Goal: Task Accomplishment & Management: Use online tool/utility

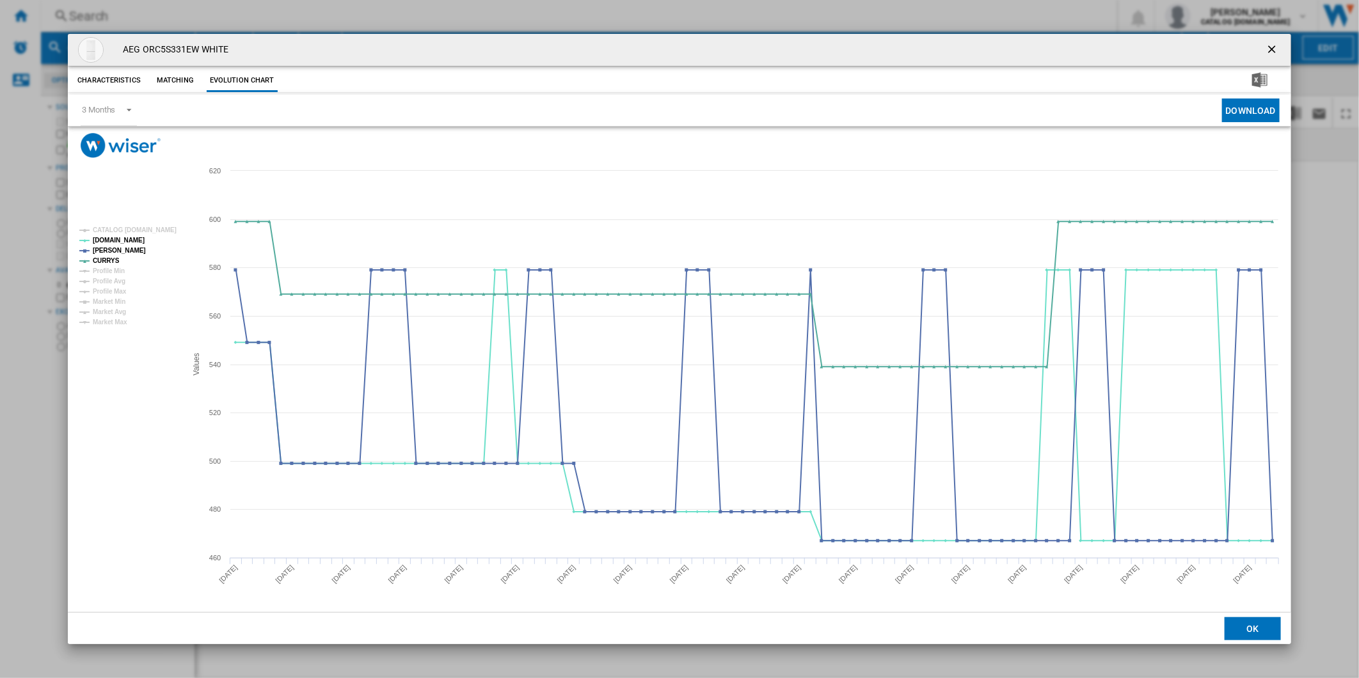
click at [1265, 45] on ng-md-icon "getI18NText('BUTTONS.CLOSE_DIALOG')" at bounding box center [1272, 50] width 15 height 15
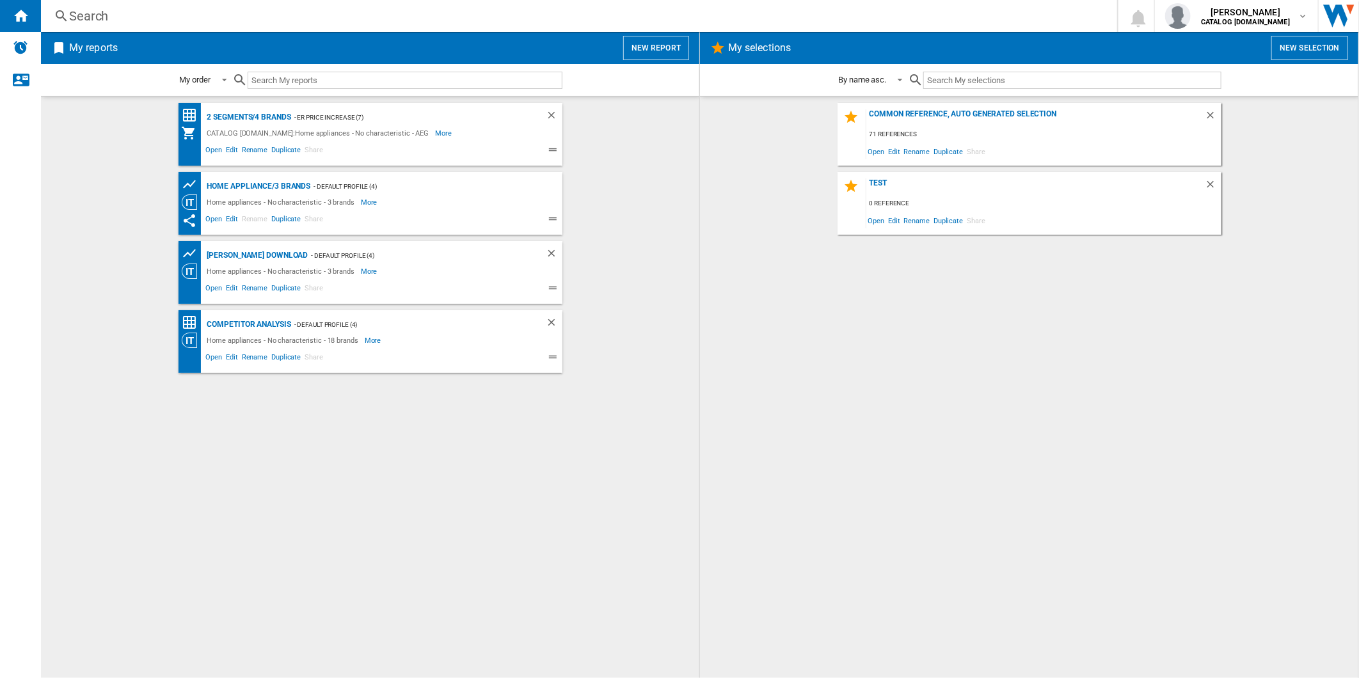
click at [623, 47] on span "My reports New report" at bounding box center [370, 48] width 638 height 24
click at [629, 39] on button "New report" at bounding box center [656, 48] width 66 height 24
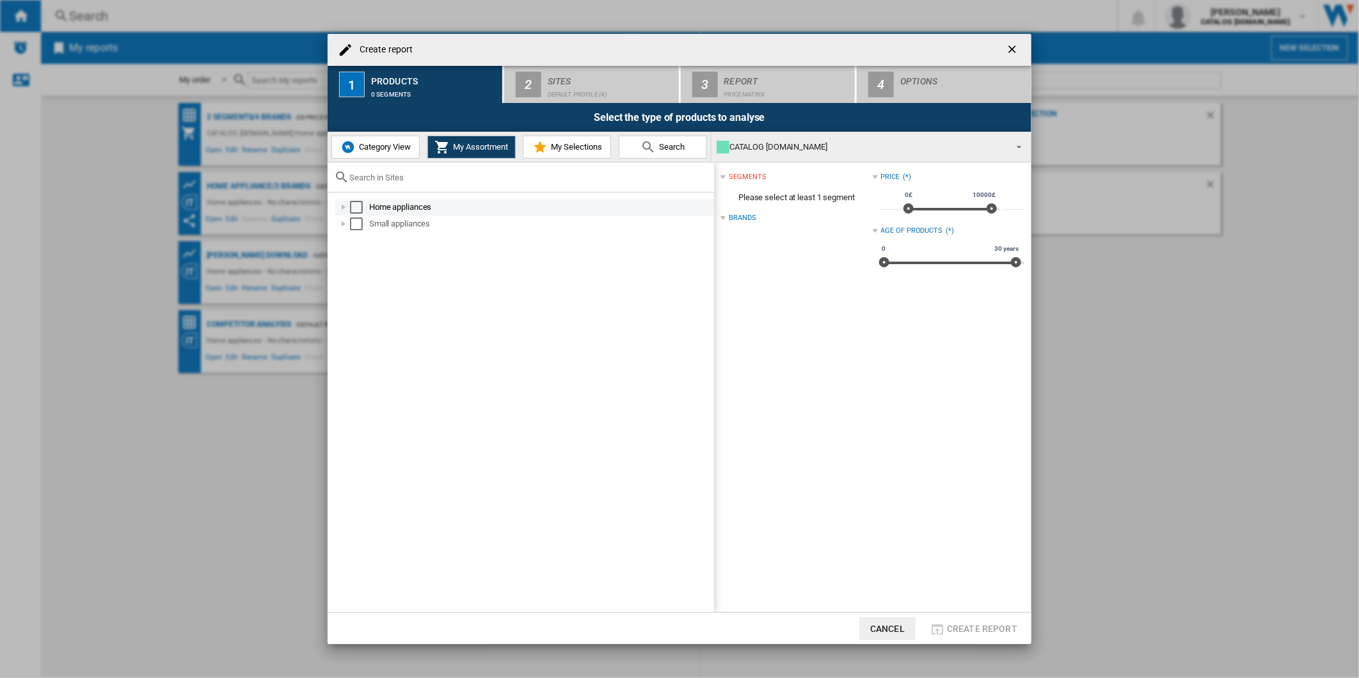
click at [356, 202] on div "Select" at bounding box center [356, 207] width 13 height 13
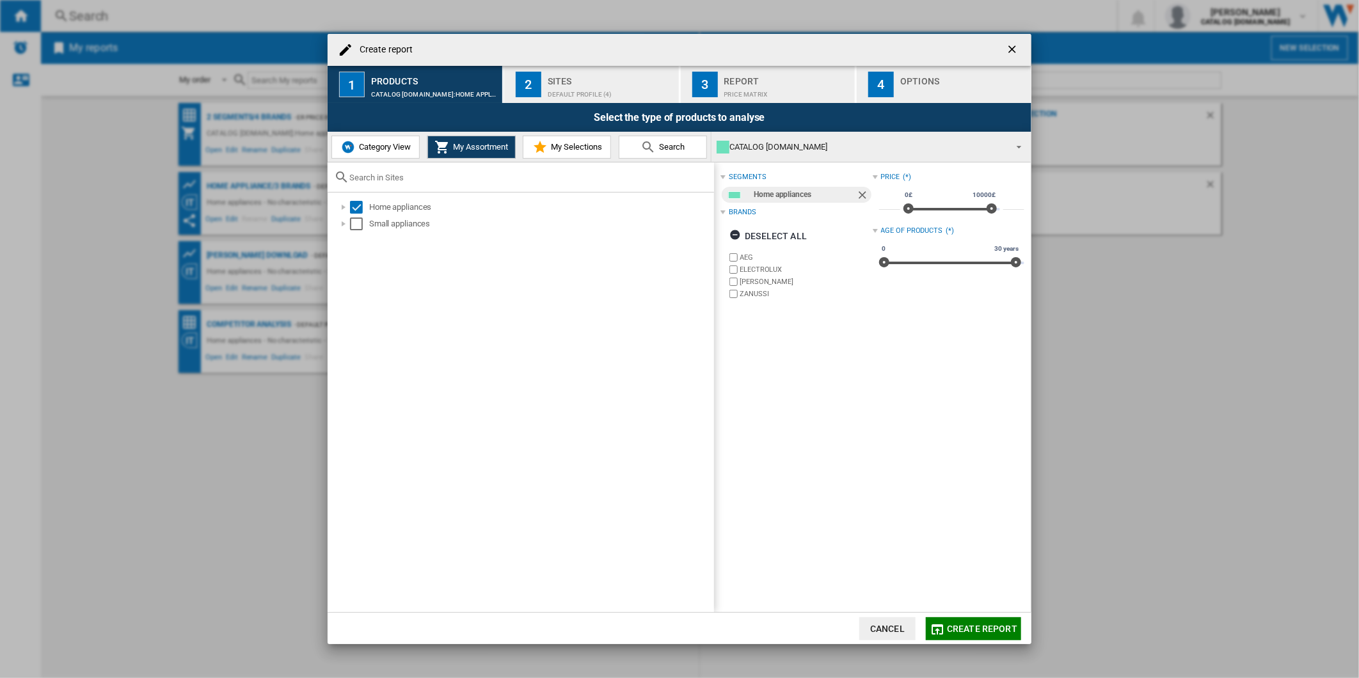
click at [587, 81] on div "Sites" at bounding box center [611, 77] width 126 height 13
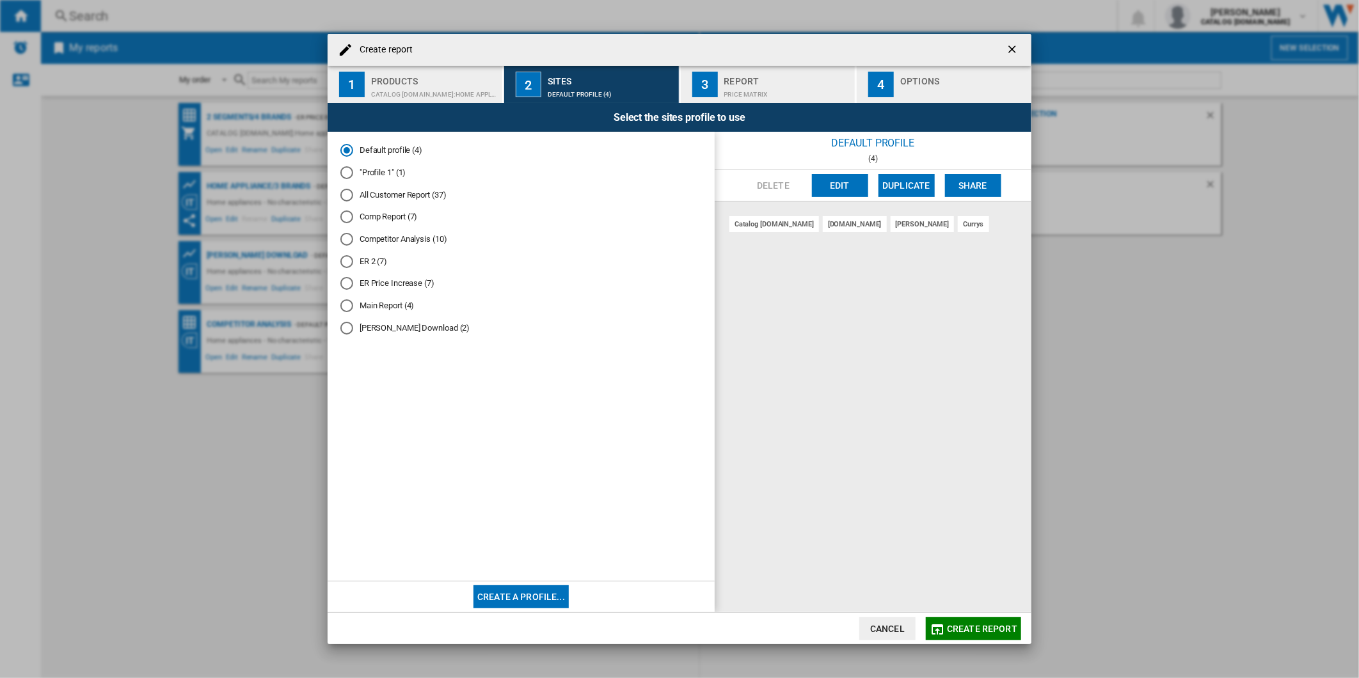
drag, startPoint x: 969, startPoint y: 627, endPoint x: 720, endPoint y: 283, distance: 423.8
click at [969, 624] on span "Create report" at bounding box center [982, 629] width 70 height 10
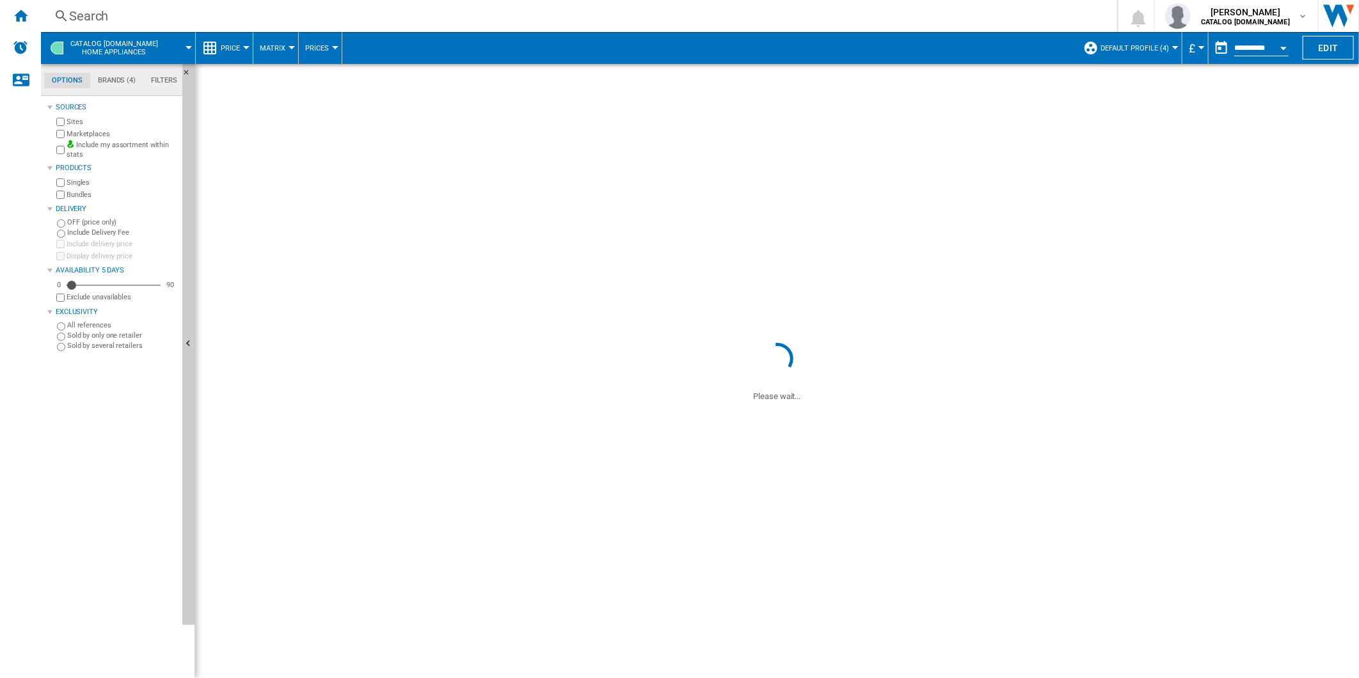
click at [526, 24] on div "Search" at bounding box center [576, 16] width 1015 height 18
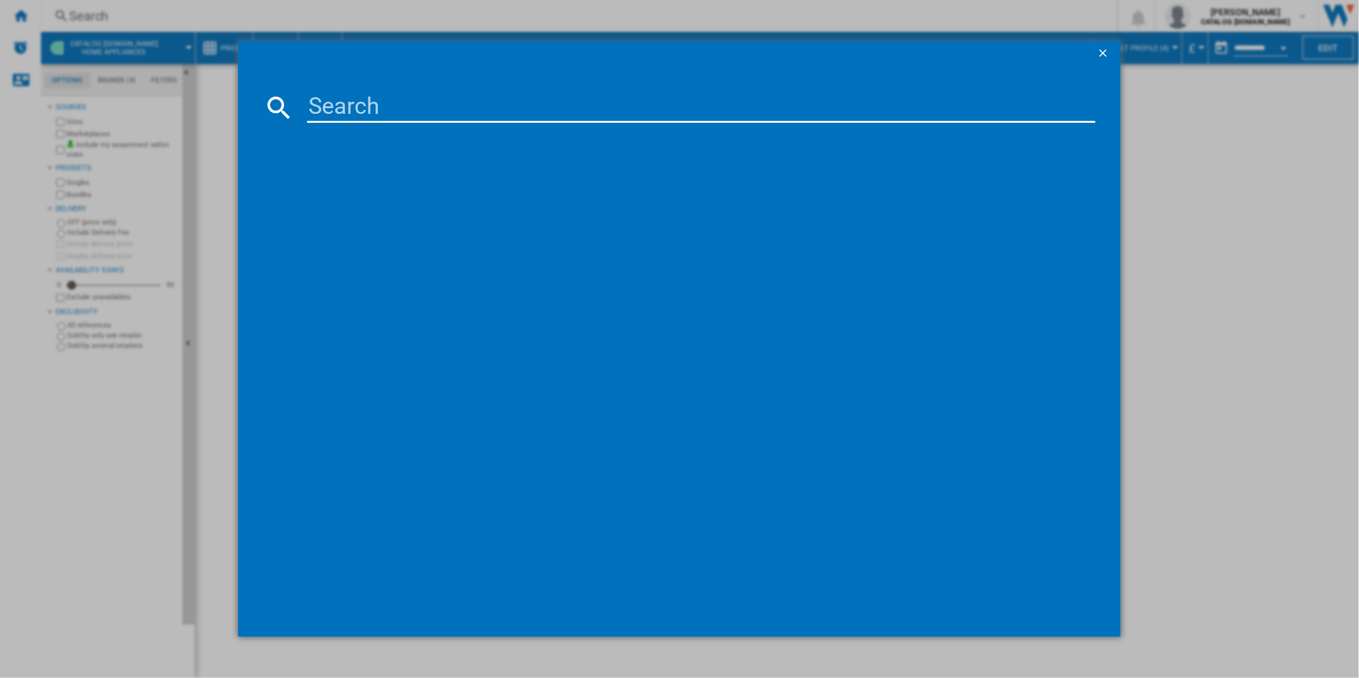
click at [480, 111] on input at bounding box center [701, 107] width 789 height 31
paste input "LWR7185M4B"
type input "LWR7185M4B"
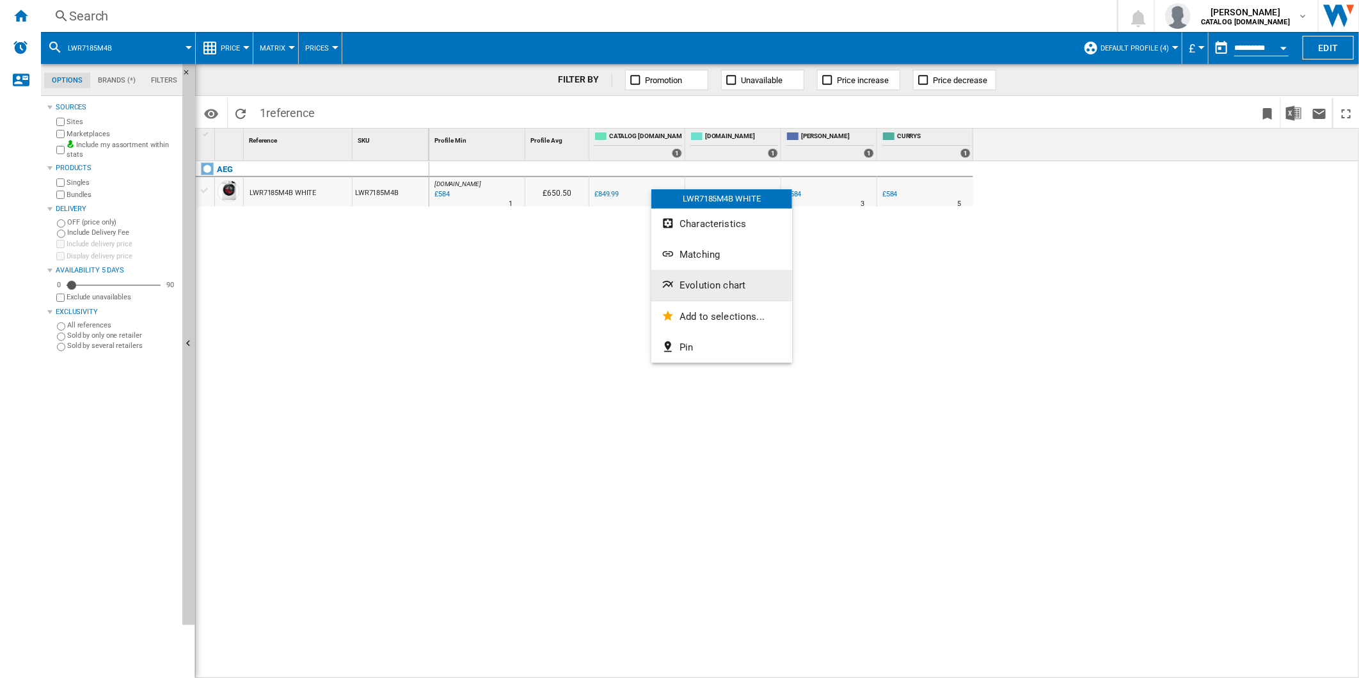
click at [700, 273] on button "Evolution chart" at bounding box center [721, 285] width 141 height 31
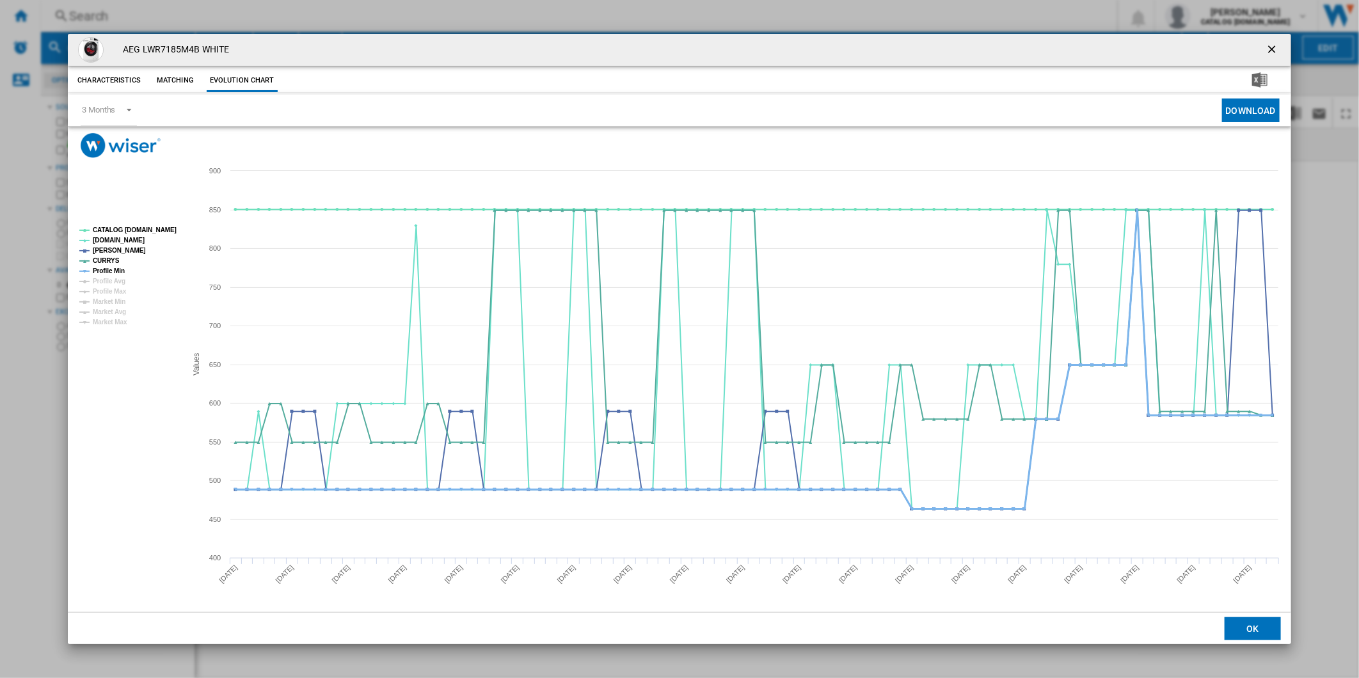
click at [99, 269] on tspan "Profile Min" at bounding box center [109, 270] width 32 height 7
click at [124, 226] on tspan "CATALOG [DOMAIN_NAME]" at bounding box center [135, 229] width 84 height 7
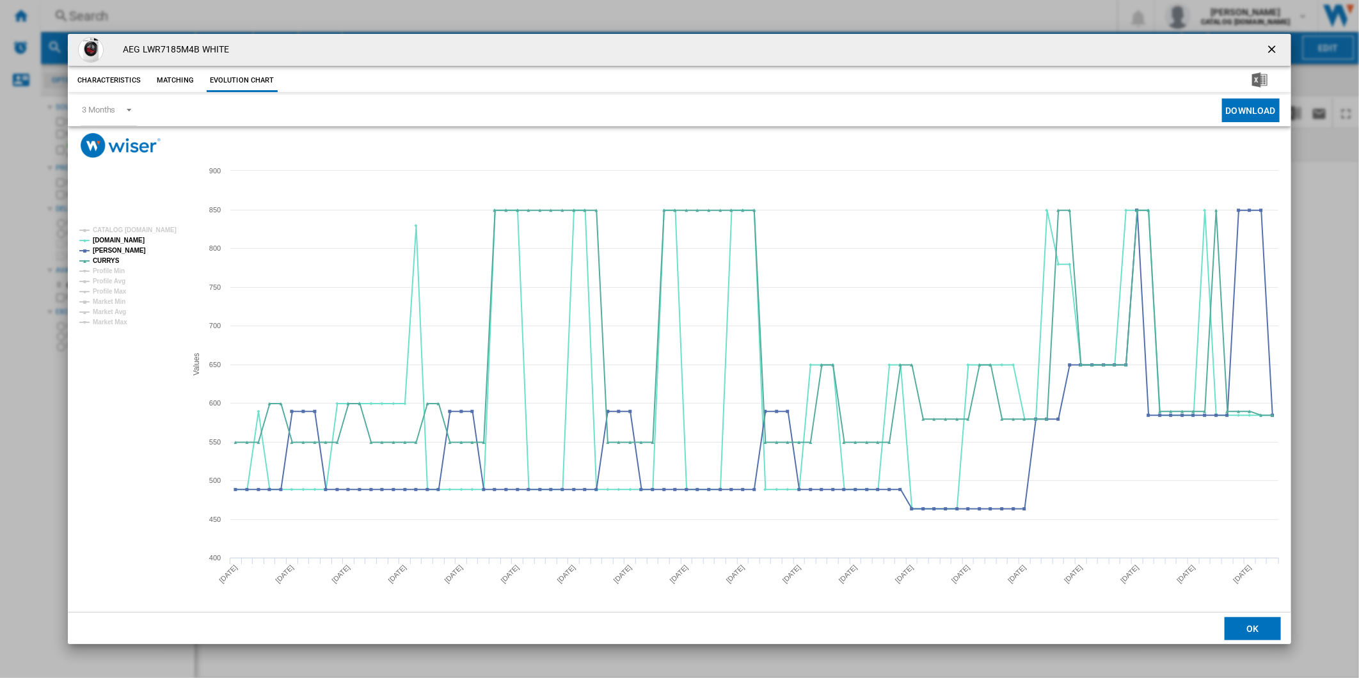
drag, startPoint x: 1276, startPoint y: 49, endPoint x: 1156, endPoint y: 49, distance: 120.3
click at [1276, 49] on ng-md-icon "getI18NText('BUTTONS.CLOSE_DIALOG')" at bounding box center [1272, 50] width 15 height 15
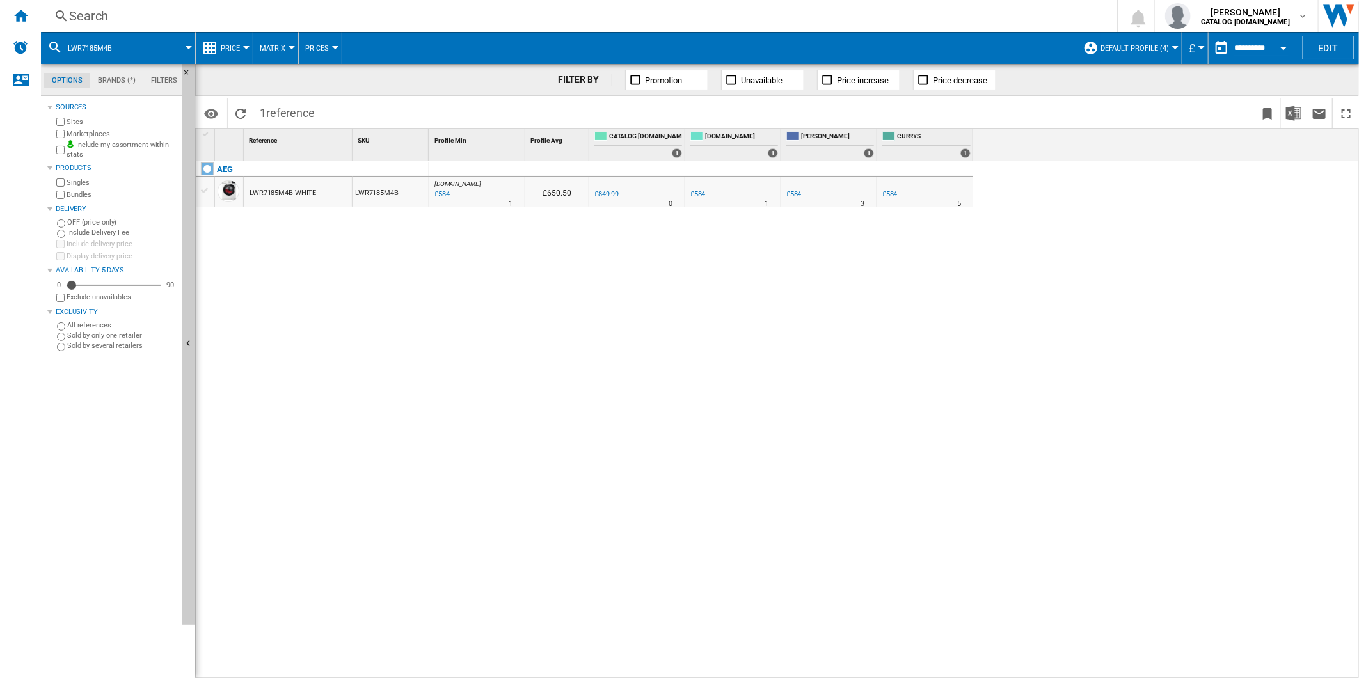
click at [756, 21] on div "Search" at bounding box center [576, 16] width 1015 height 18
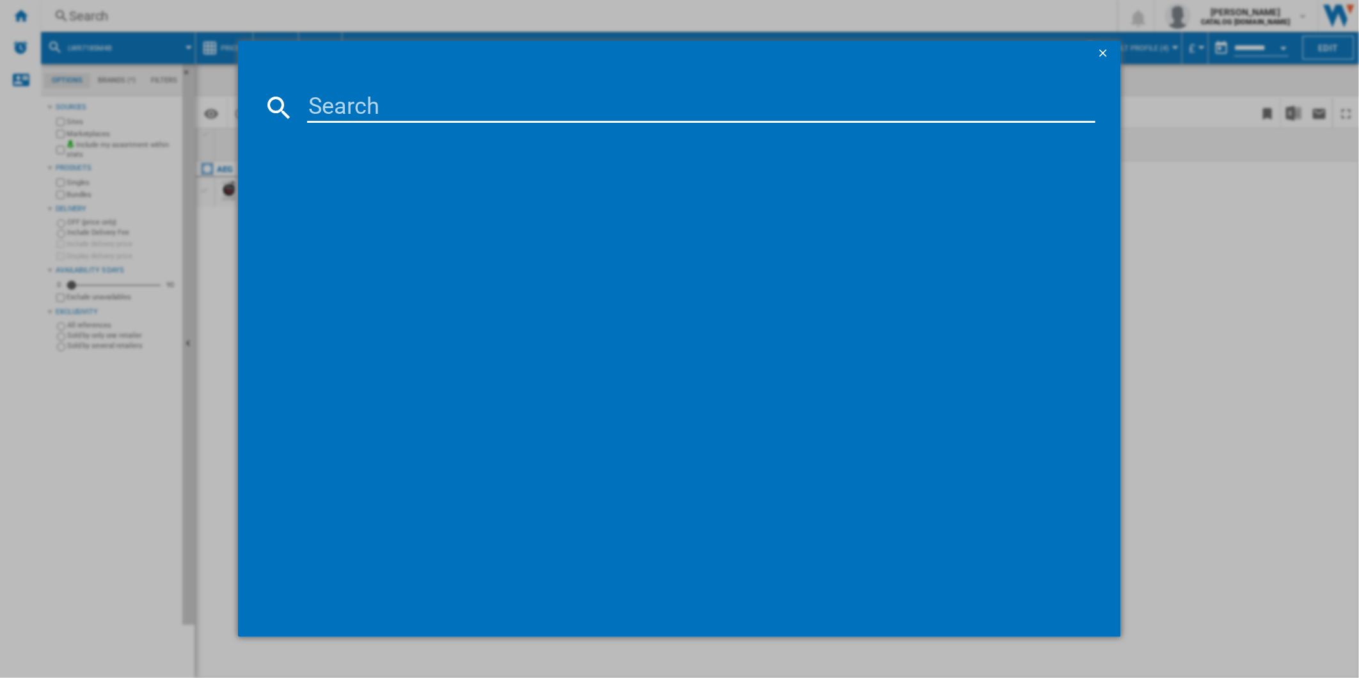
paste input "TXH508A4R"
type input "TXH508A4R"
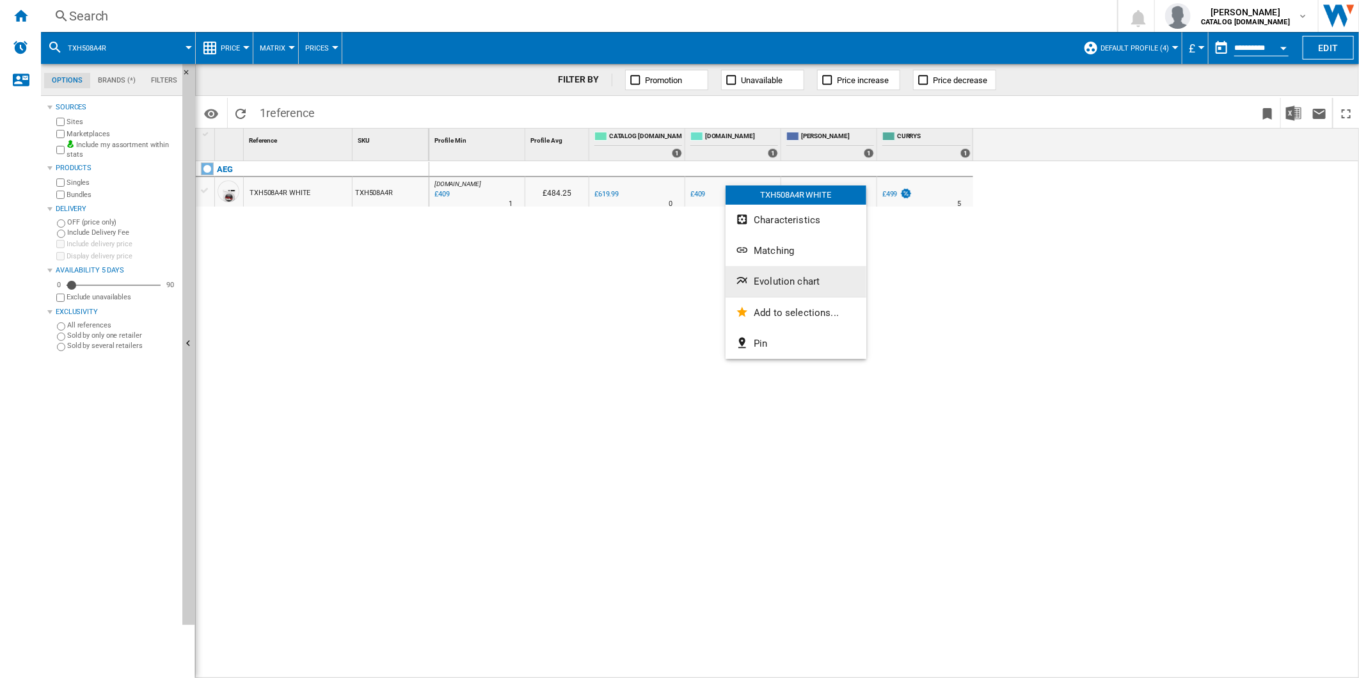
click at [795, 289] on button "Evolution chart" at bounding box center [795, 281] width 141 height 31
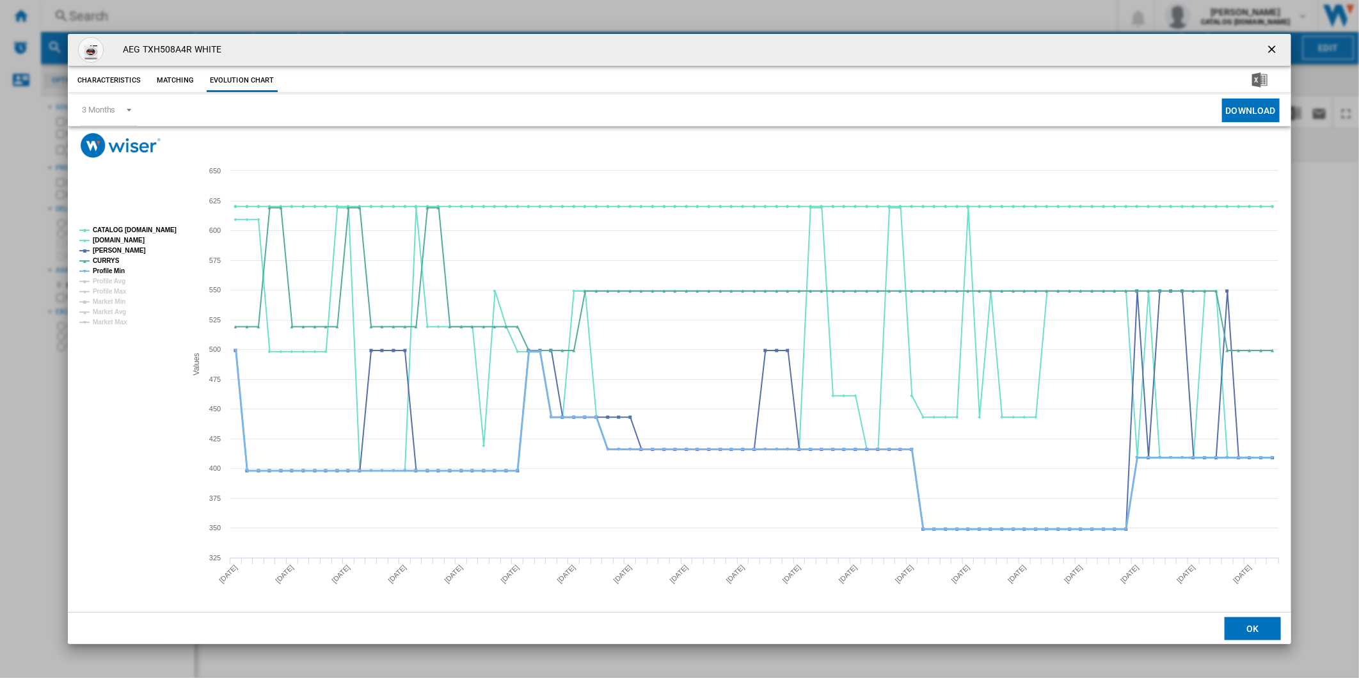
click at [115, 271] on tspan "Profile Min" at bounding box center [109, 270] width 32 height 7
click at [124, 228] on tspan "CATALOG [DOMAIN_NAME]" at bounding box center [135, 229] width 84 height 7
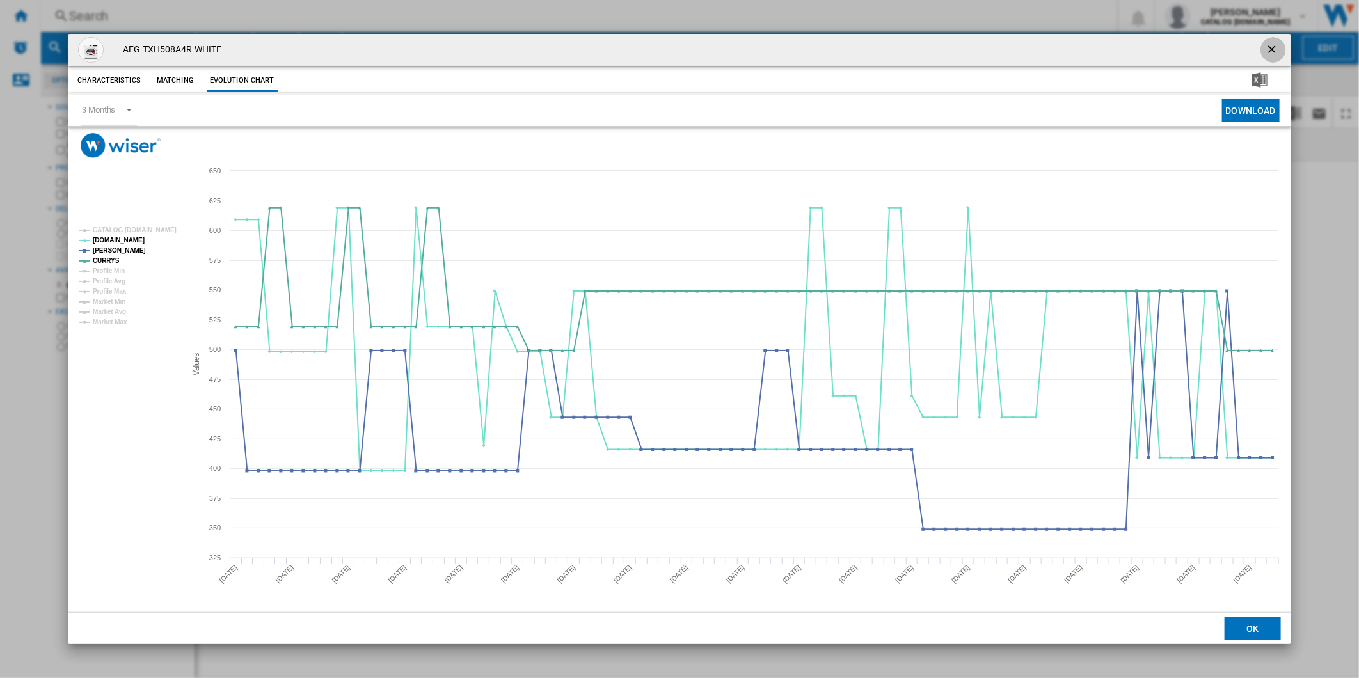
drag, startPoint x: 1276, startPoint y: 50, endPoint x: 1107, endPoint y: 40, distance: 169.2
click at [1272, 49] on ng-md-icon "getI18NText('BUTTONS.CLOSE_DIALOG')" at bounding box center [1272, 50] width 15 height 15
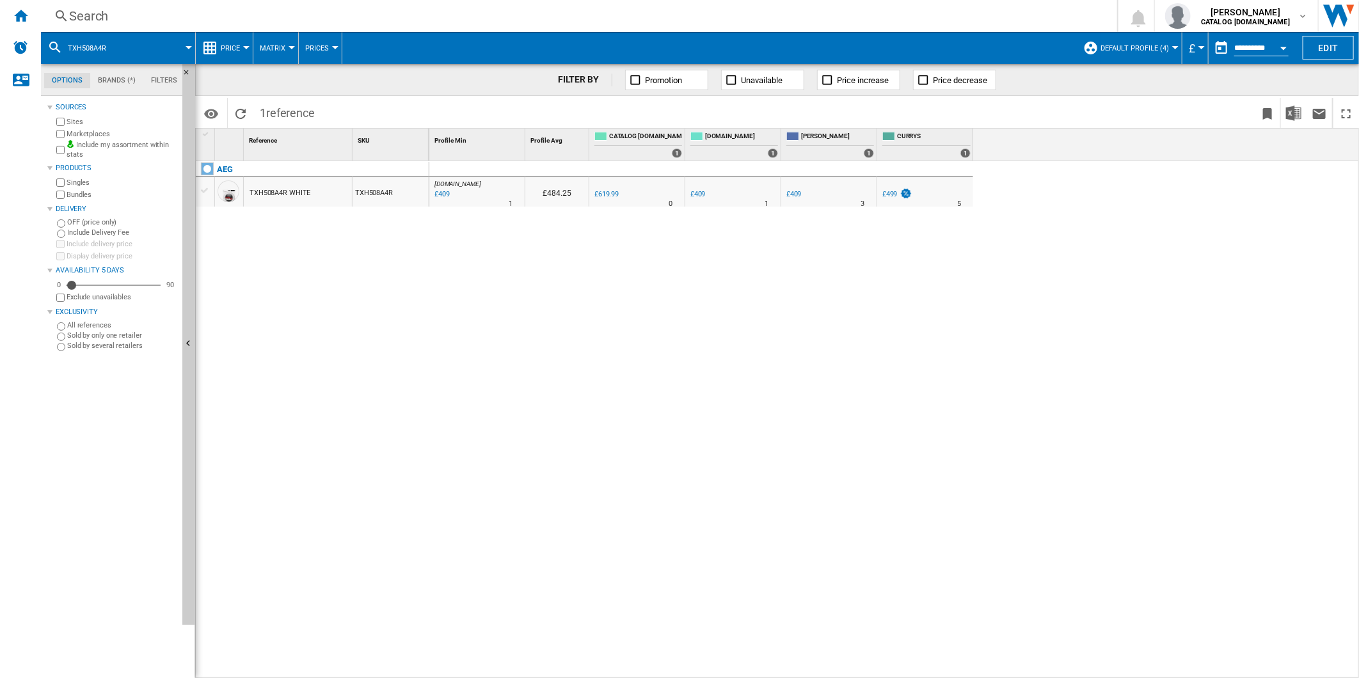
click at [563, 15] on div "Search" at bounding box center [576, 16] width 1015 height 18
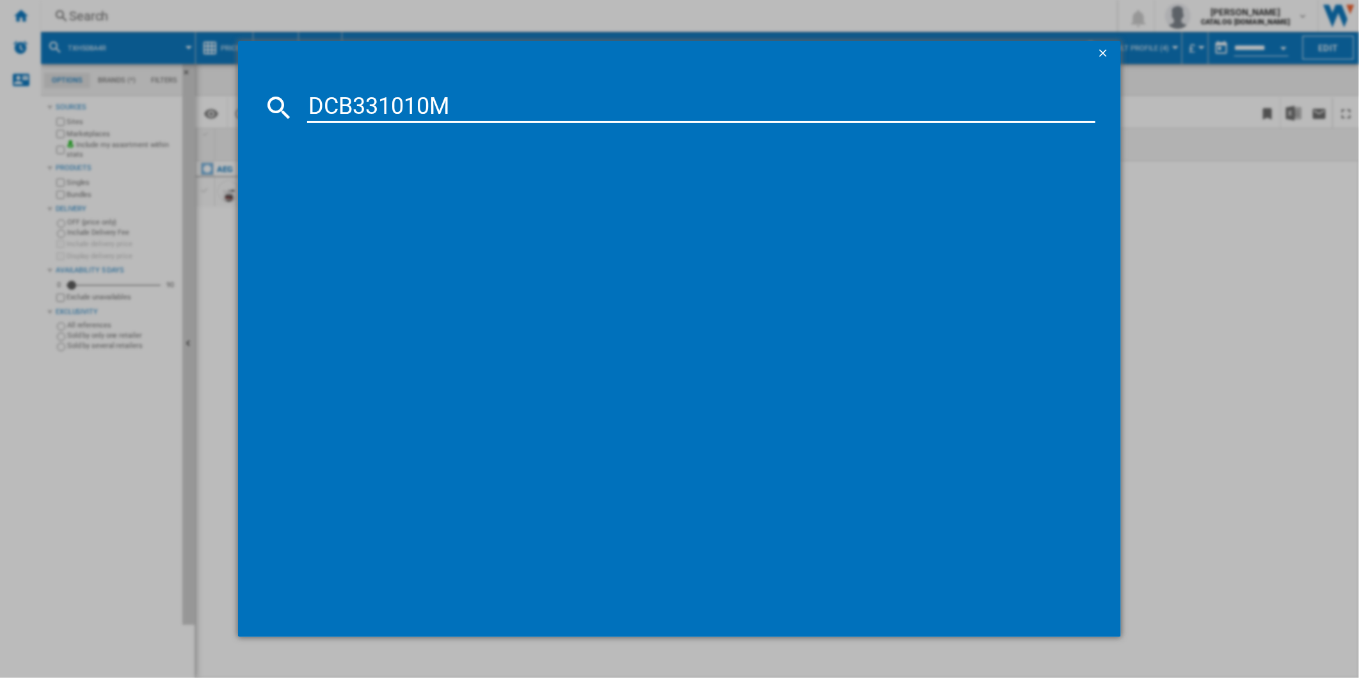
type input "DCB331010M"
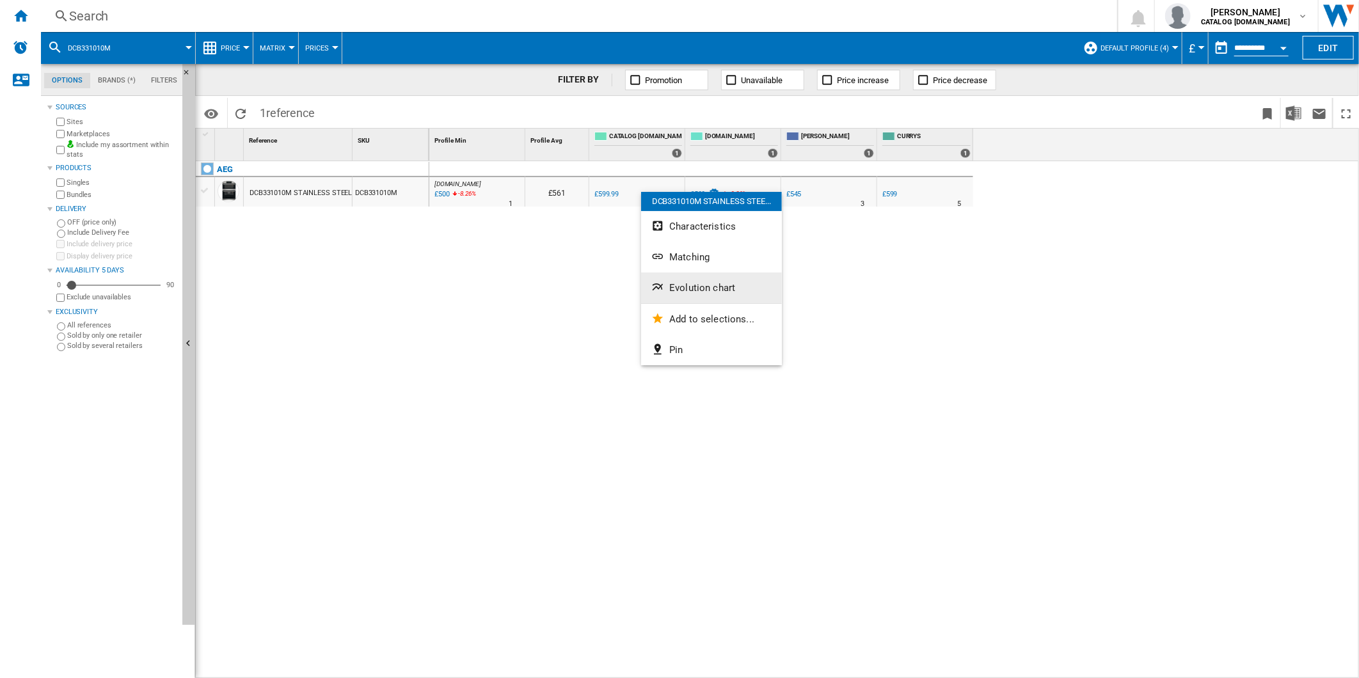
click at [692, 280] on button "Evolution chart" at bounding box center [711, 288] width 141 height 31
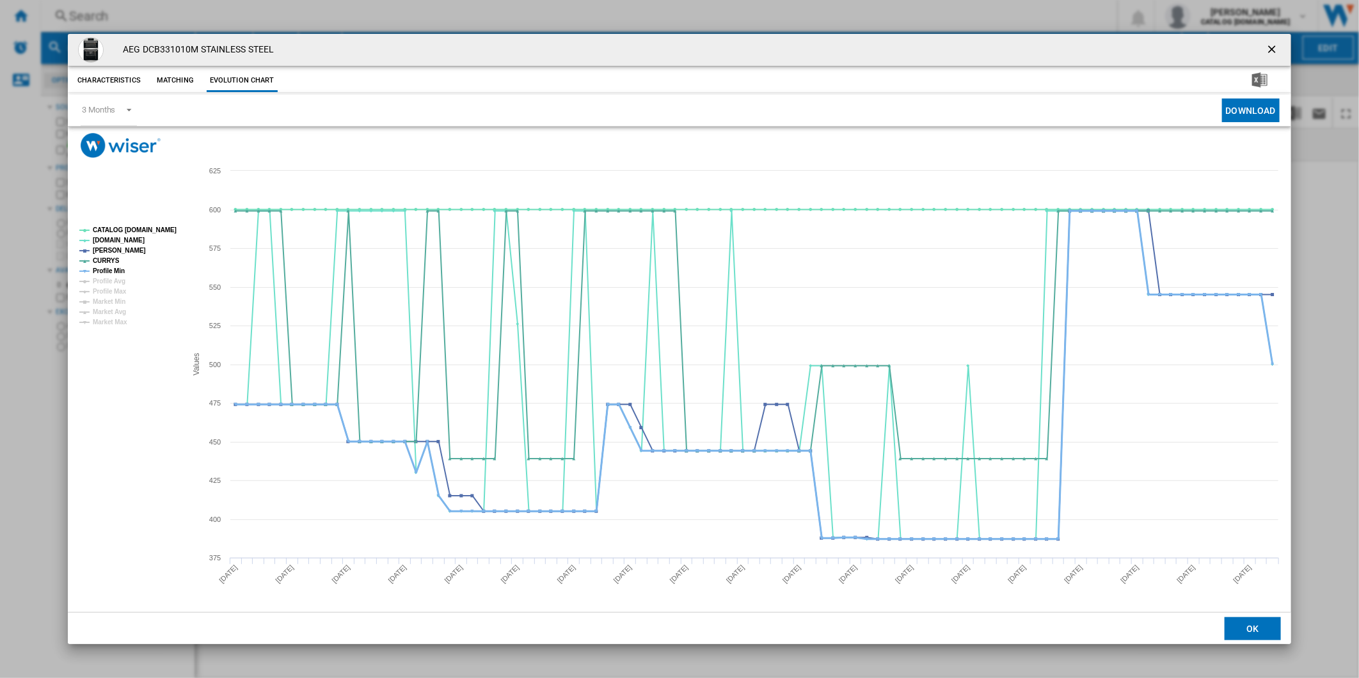
drag, startPoint x: 102, startPoint y: 270, endPoint x: 109, endPoint y: 265, distance: 8.2
click at [103, 270] on tspan "Profile Min" at bounding box center [109, 270] width 32 height 7
click at [126, 232] on tspan "CATALOG [DOMAIN_NAME]" at bounding box center [135, 229] width 84 height 7
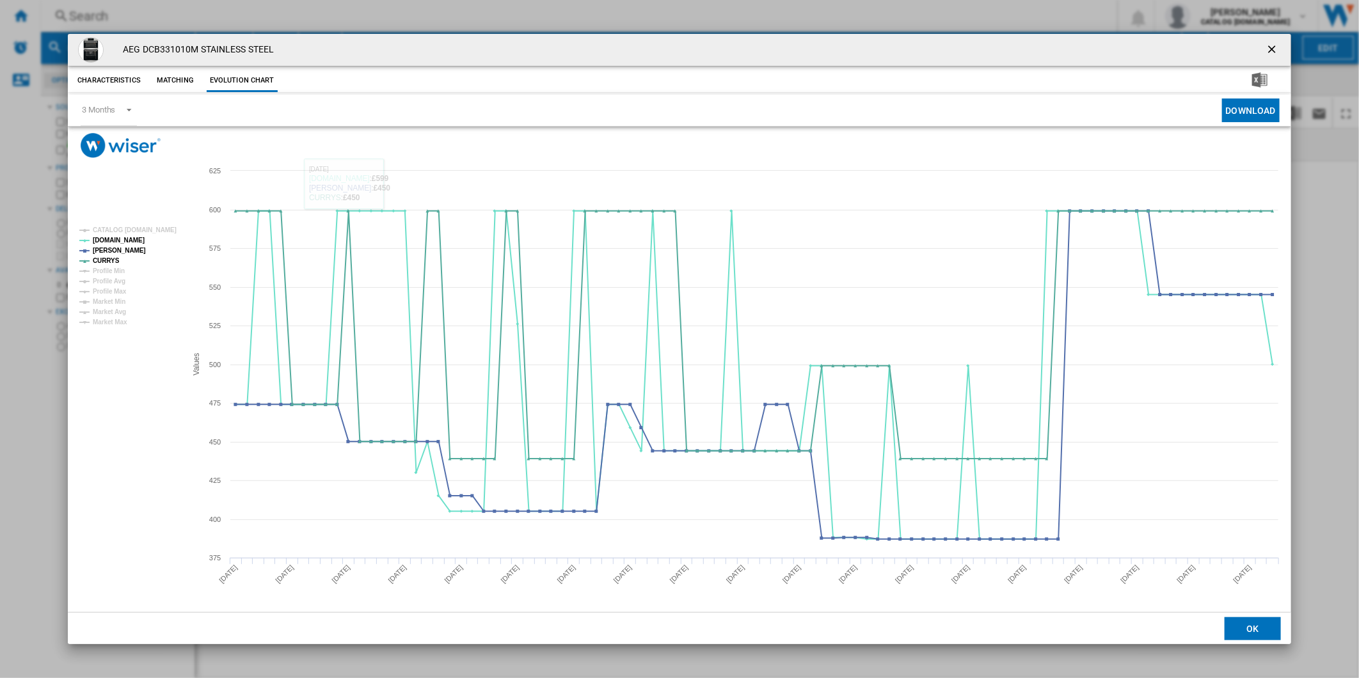
click at [1272, 52] on ng-md-icon "getI18NText('BUTTONS.CLOSE_DIALOG')" at bounding box center [1272, 50] width 15 height 15
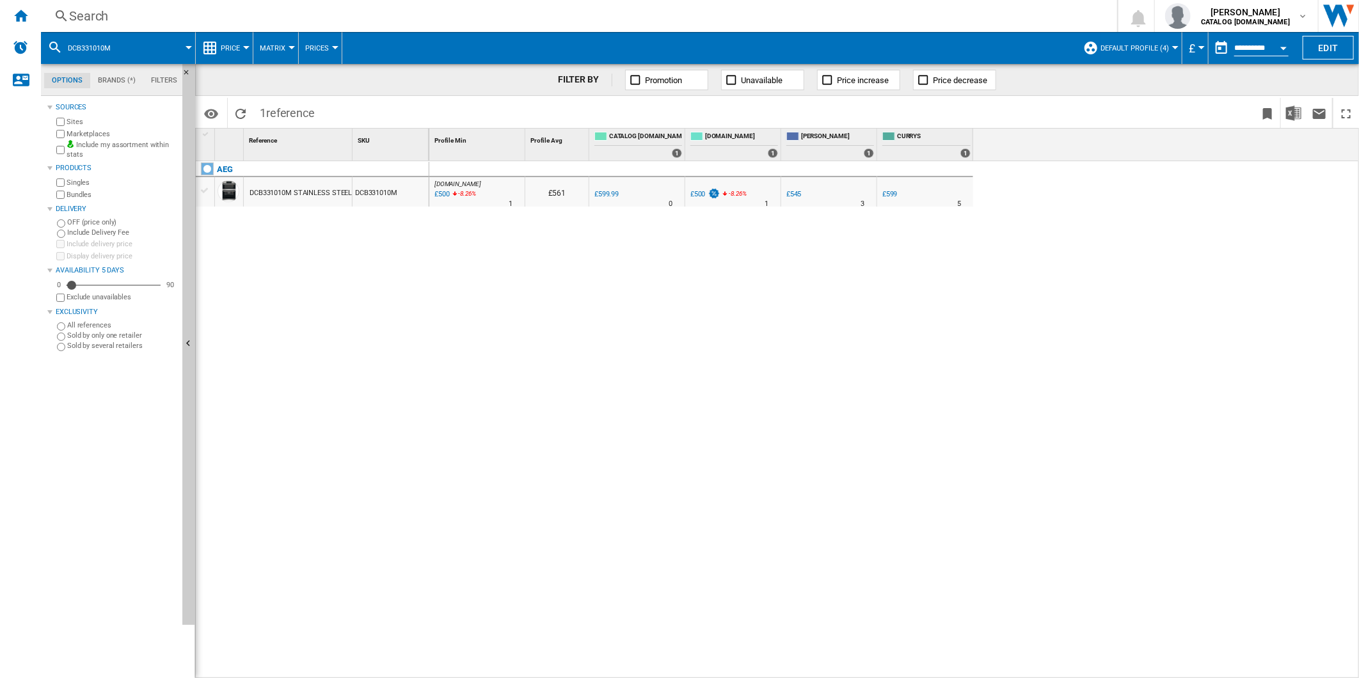
click at [803, 15] on div "Search" at bounding box center [576, 16] width 1015 height 18
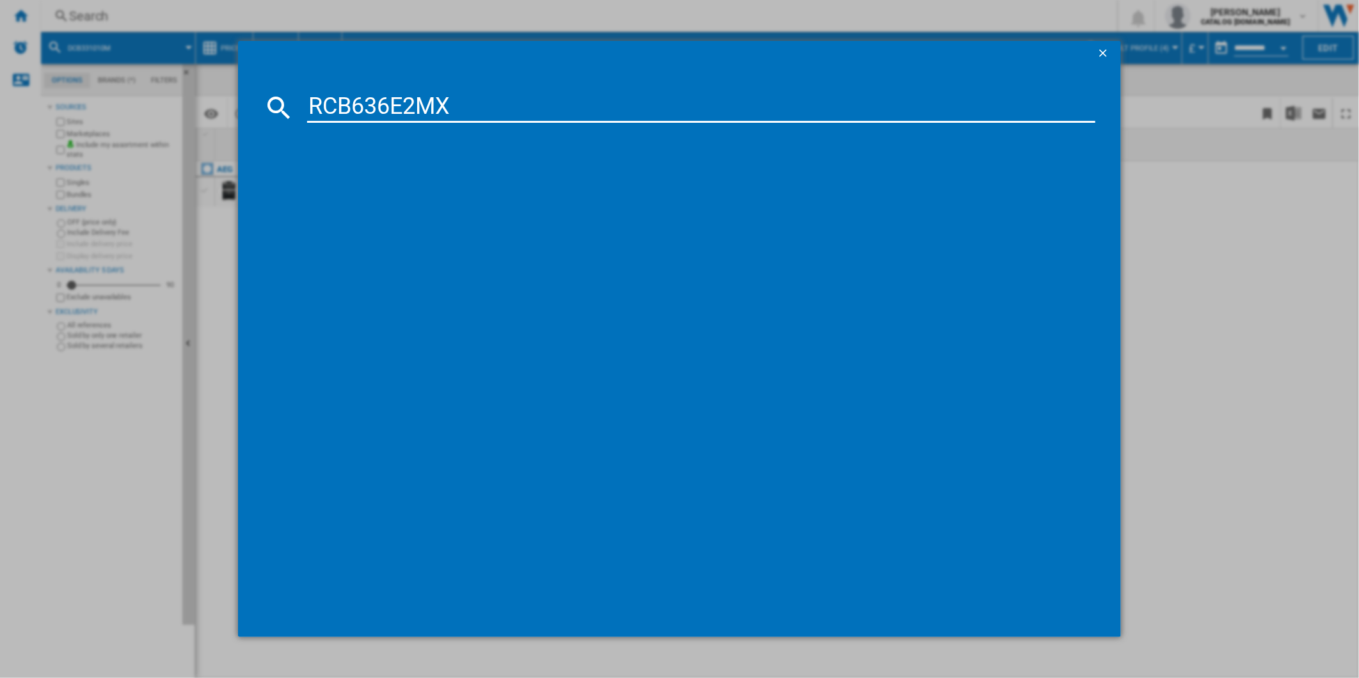
type input "RCB636E2MX"
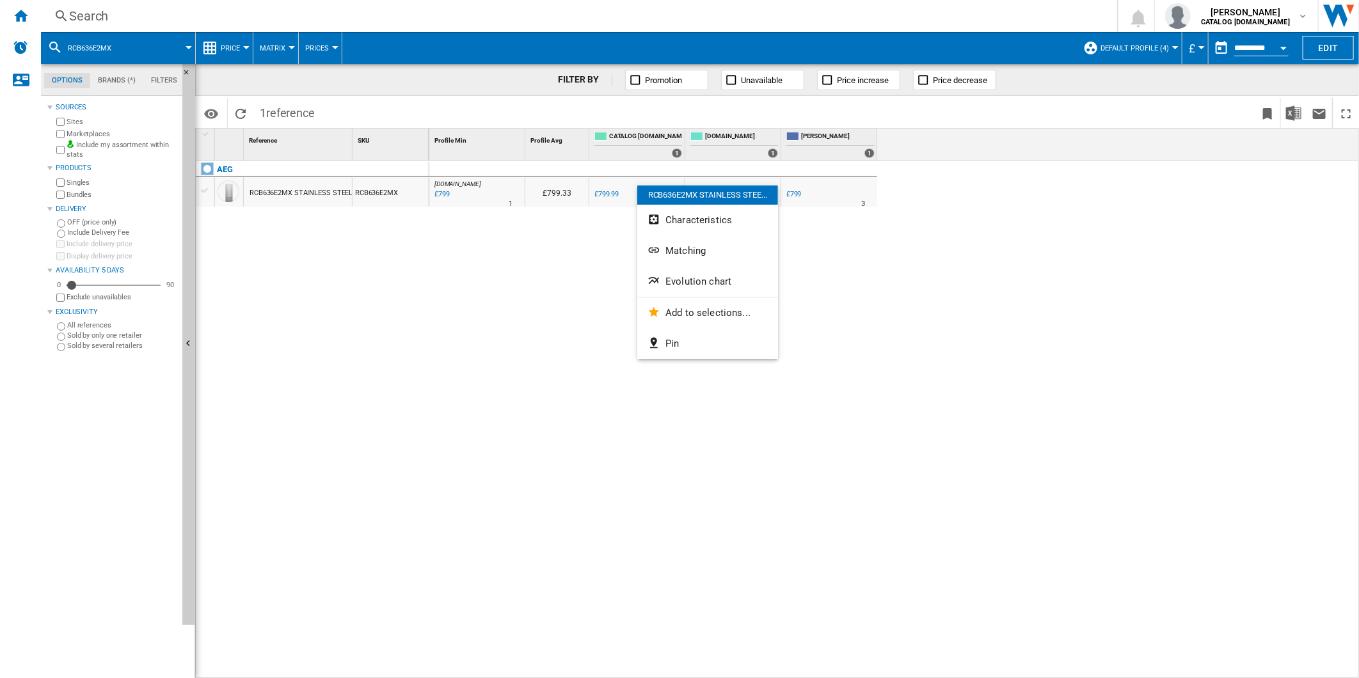
click at [691, 277] on span "Evolution chart" at bounding box center [698, 282] width 66 height 12
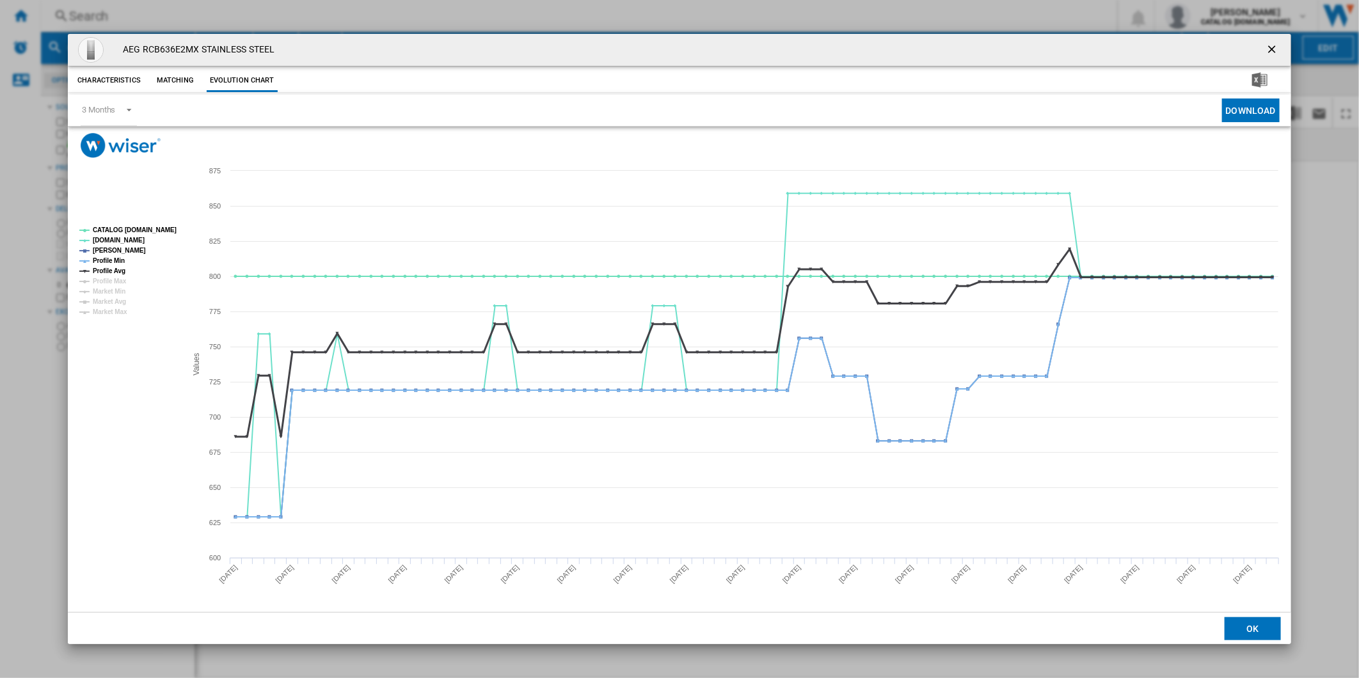
click at [114, 271] on tspan "Profile Avg" at bounding box center [109, 270] width 33 height 7
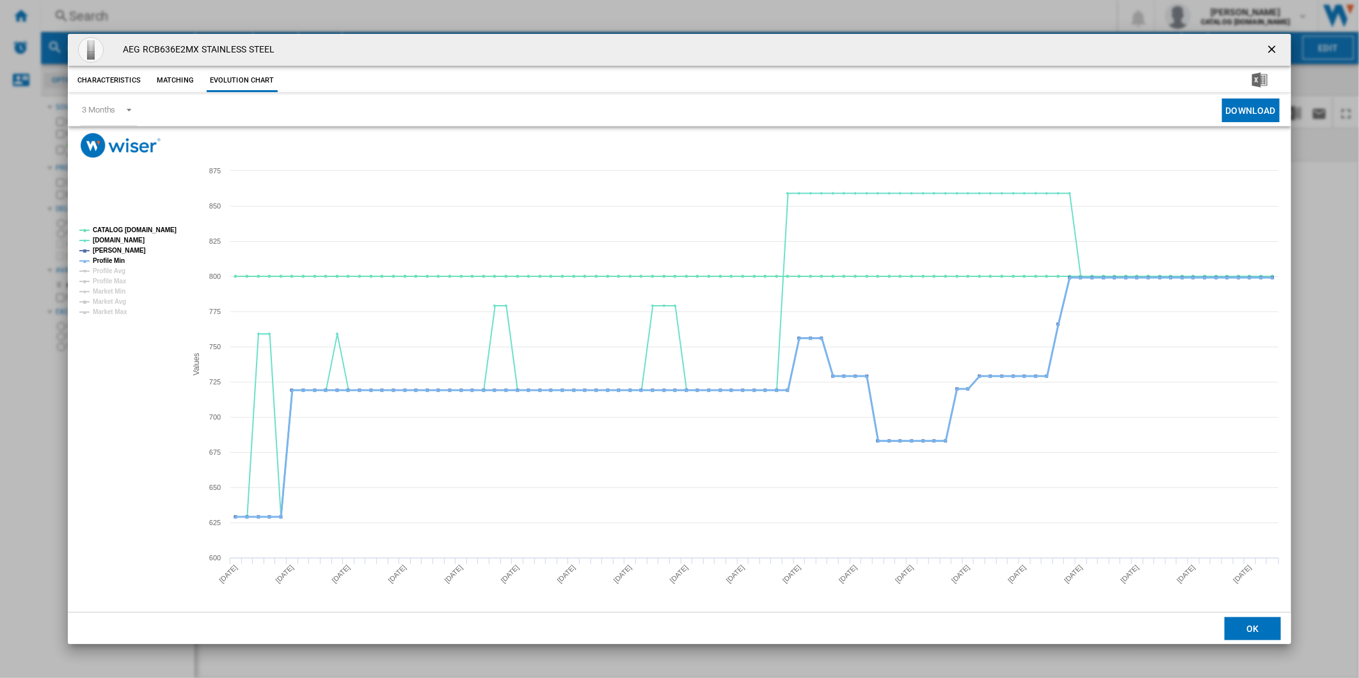
click at [114, 261] on tspan "Profile Min" at bounding box center [109, 260] width 32 height 7
click at [136, 226] on tspan "CATALOG [DOMAIN_NAME]" at bounding box center [135, 229] width 84 height 7
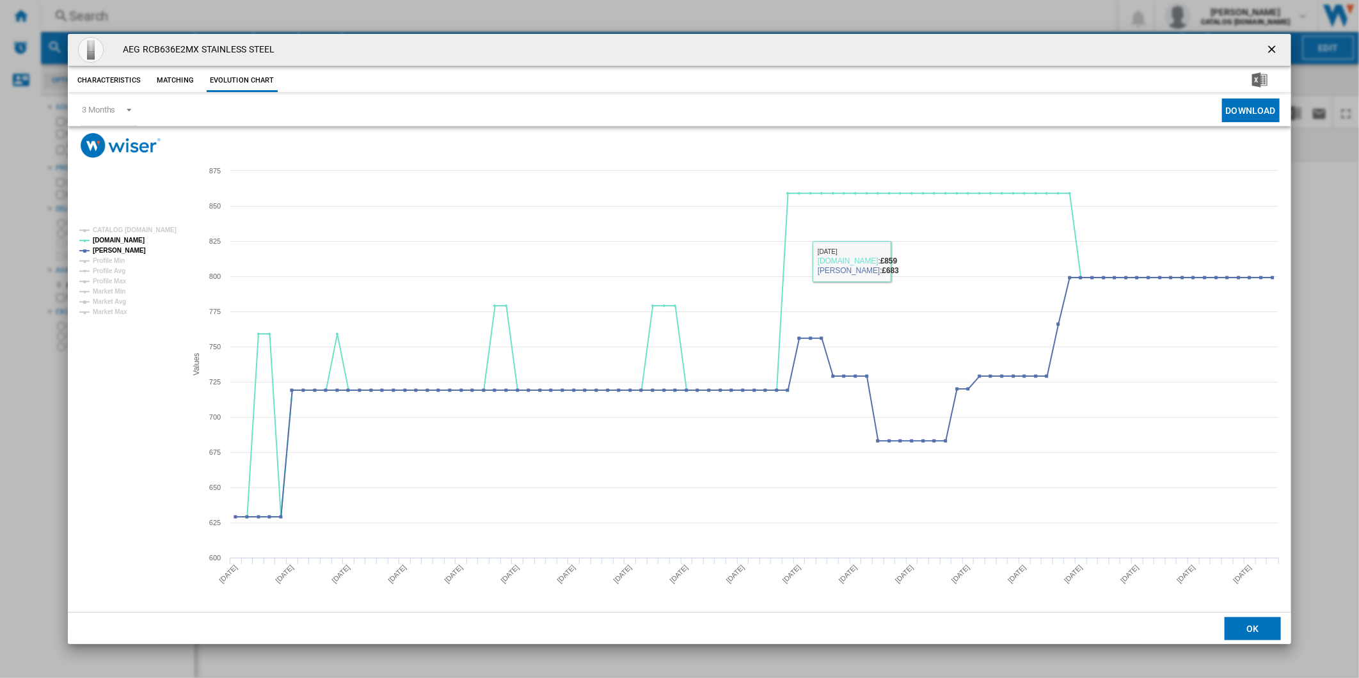
click at [1263, 47] on button "Product popup" at bounding box center [1273, 50] width 26 height 26
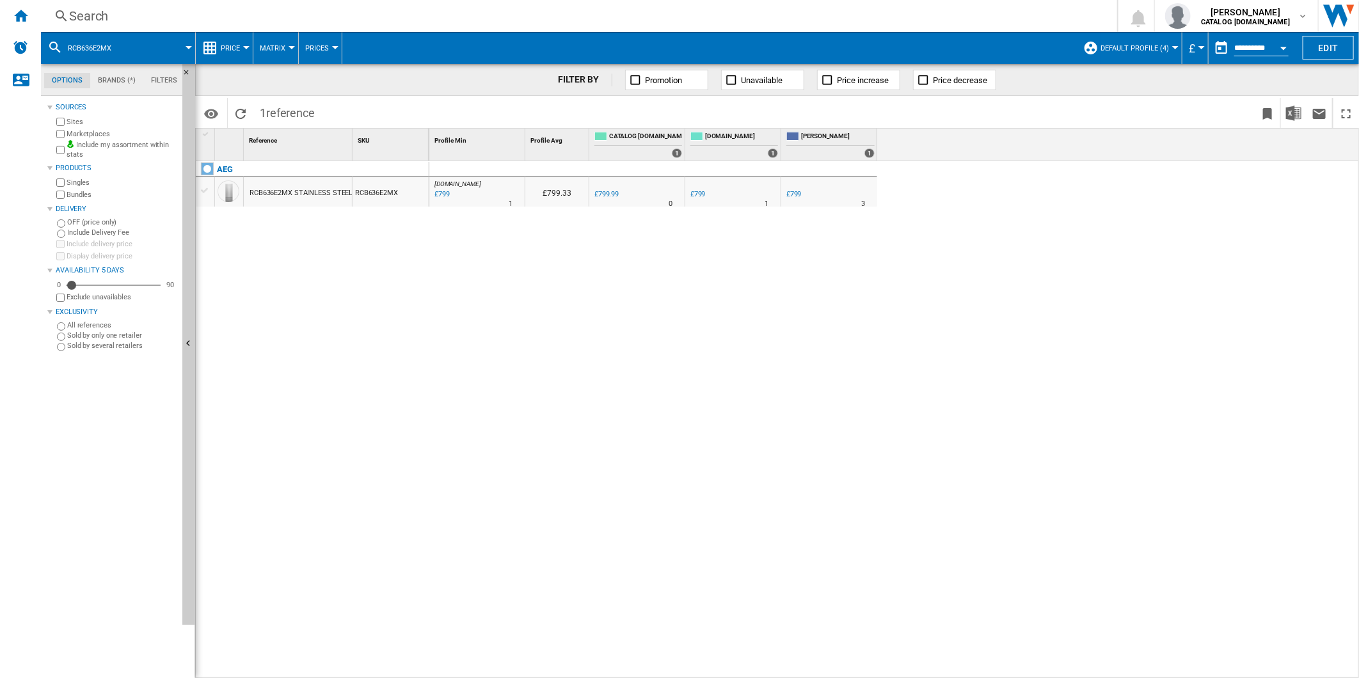
click at [764, 13] on div "Search" at bounding box center [576, 16] width 1015 height 18
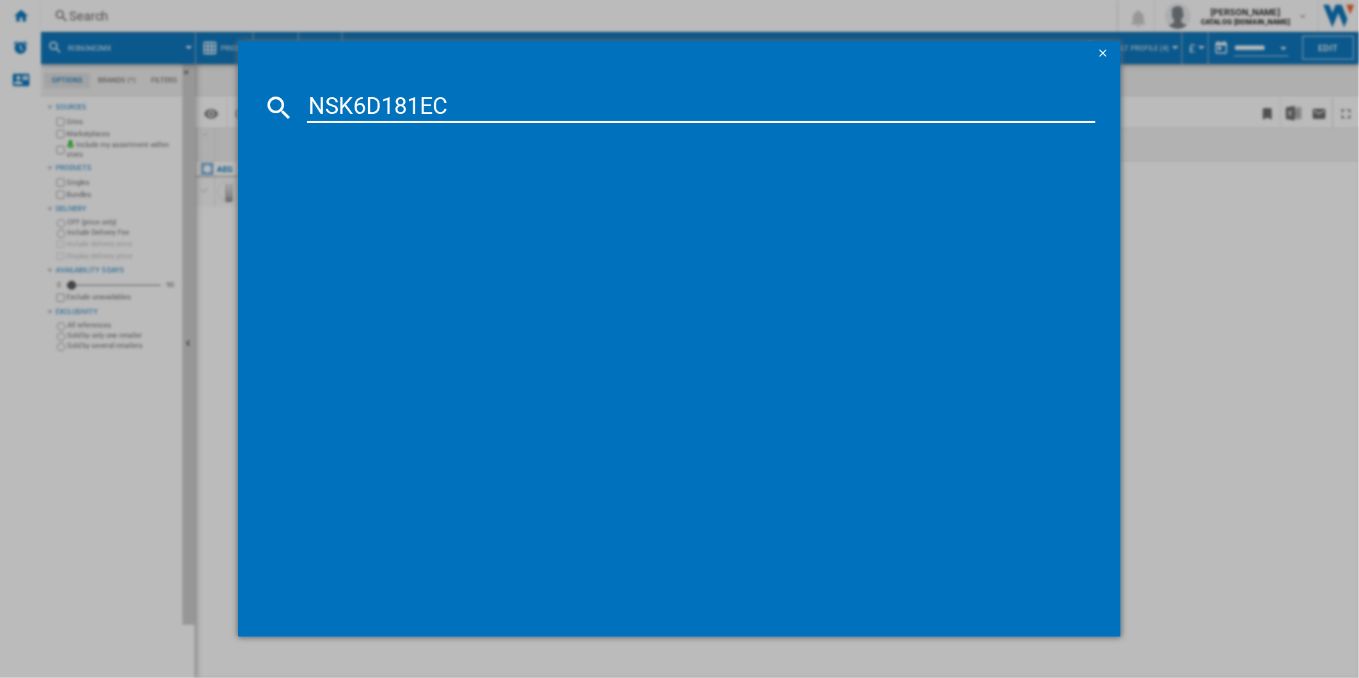
type input "NSK6D181EC"
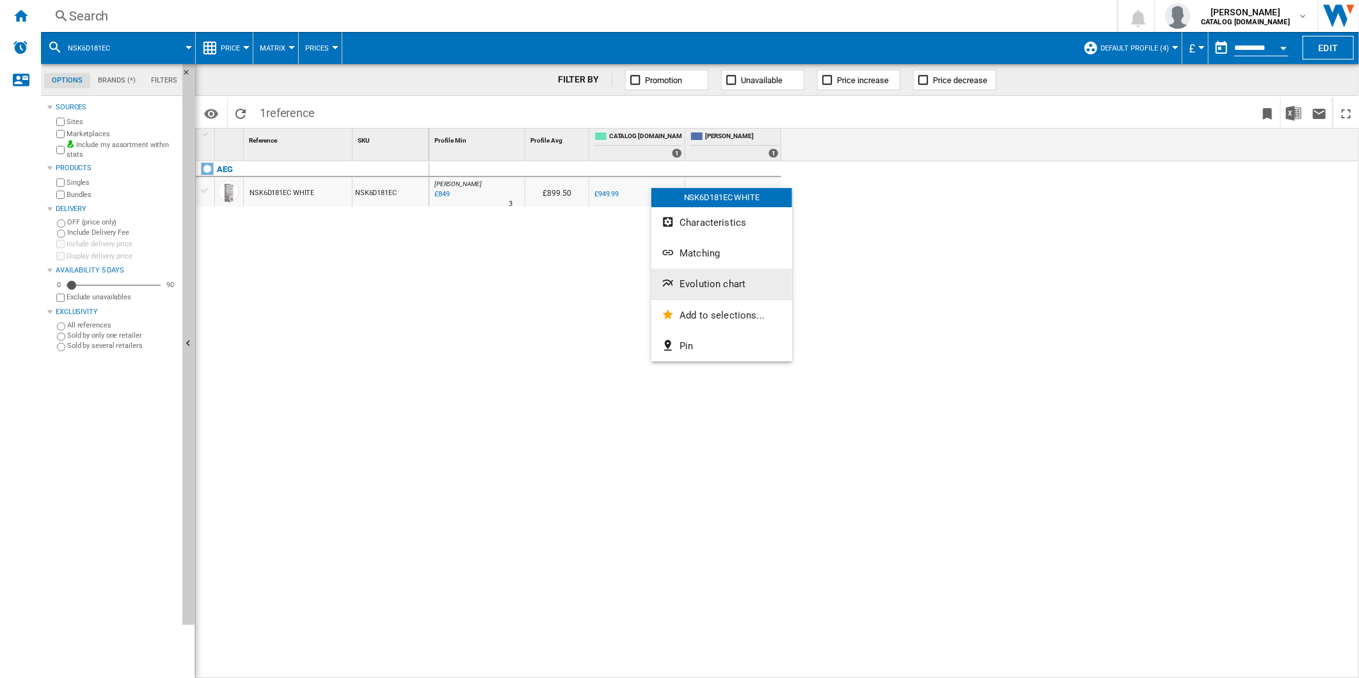
click at [702, 286] on span "Evolution chart" at bounding box center [712, 284] width 66 height 12
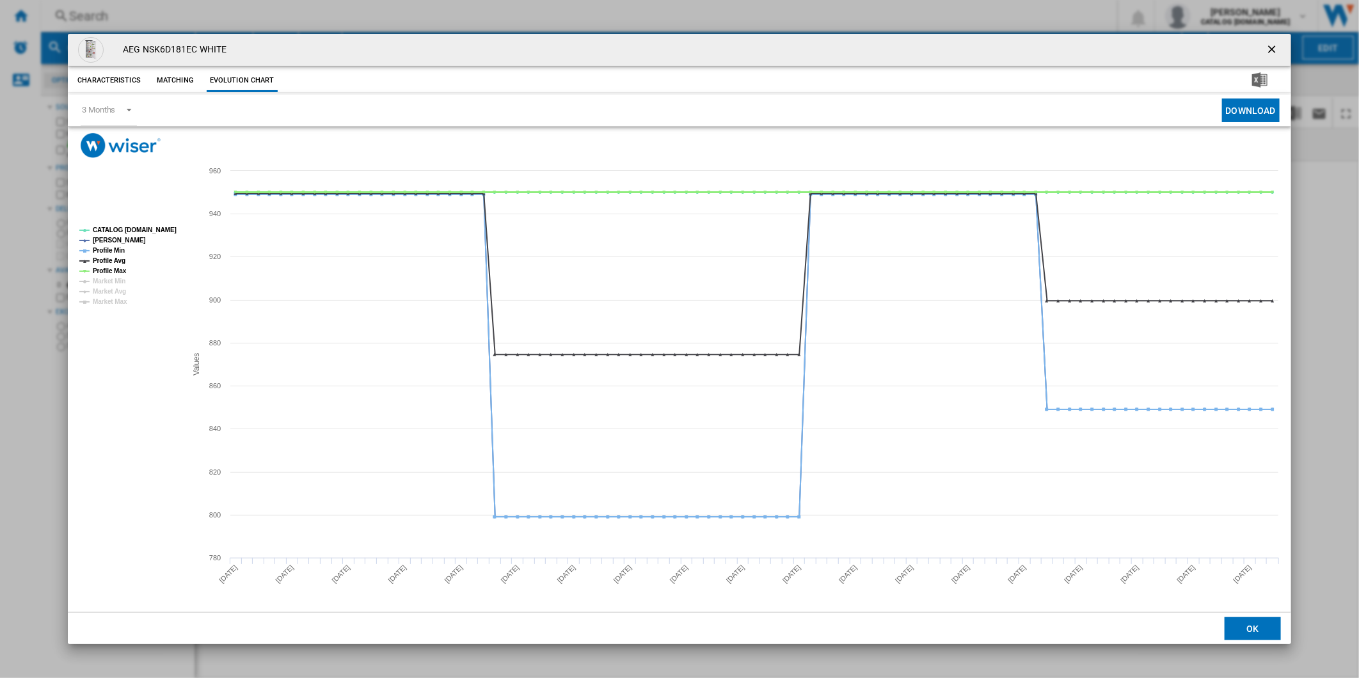
click at [113, 269] on tspan "Profile Max" at bounding box center [110, 270] width 34 height 7
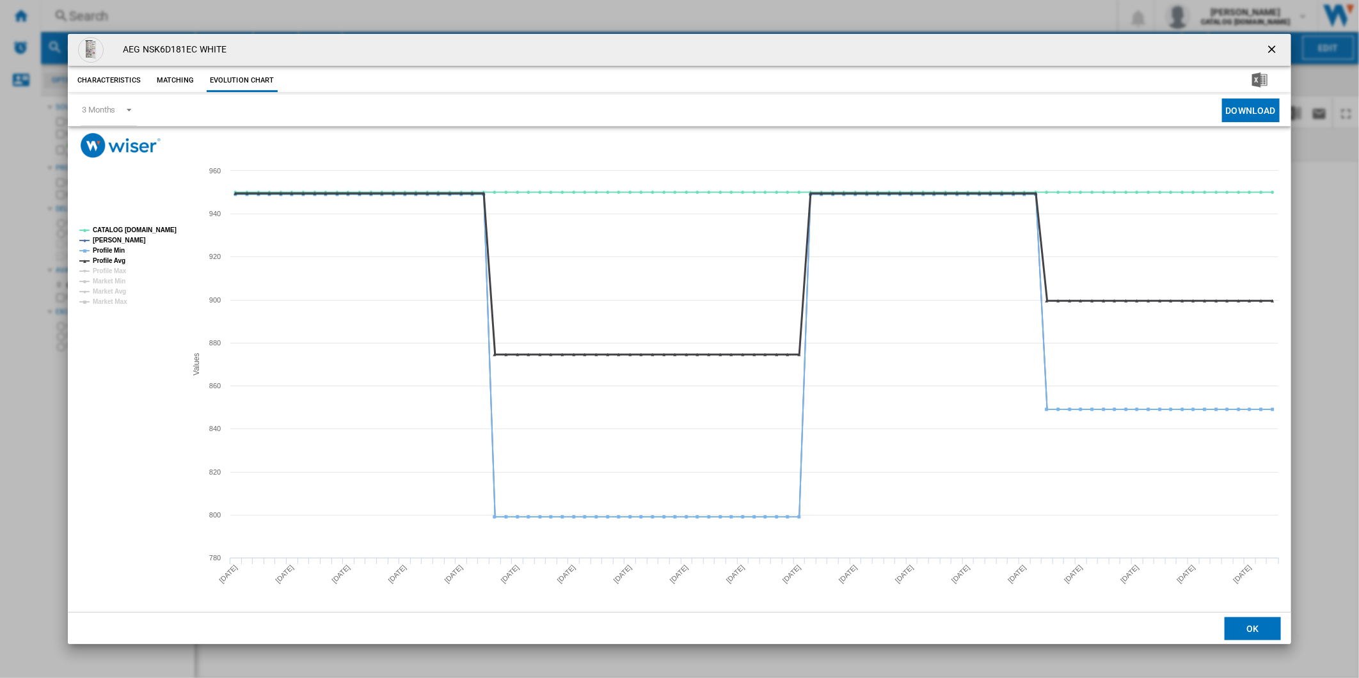
click at [112, 261] on tspan "Profile Avg" at bounding box center [109, 260] width 33 height 7
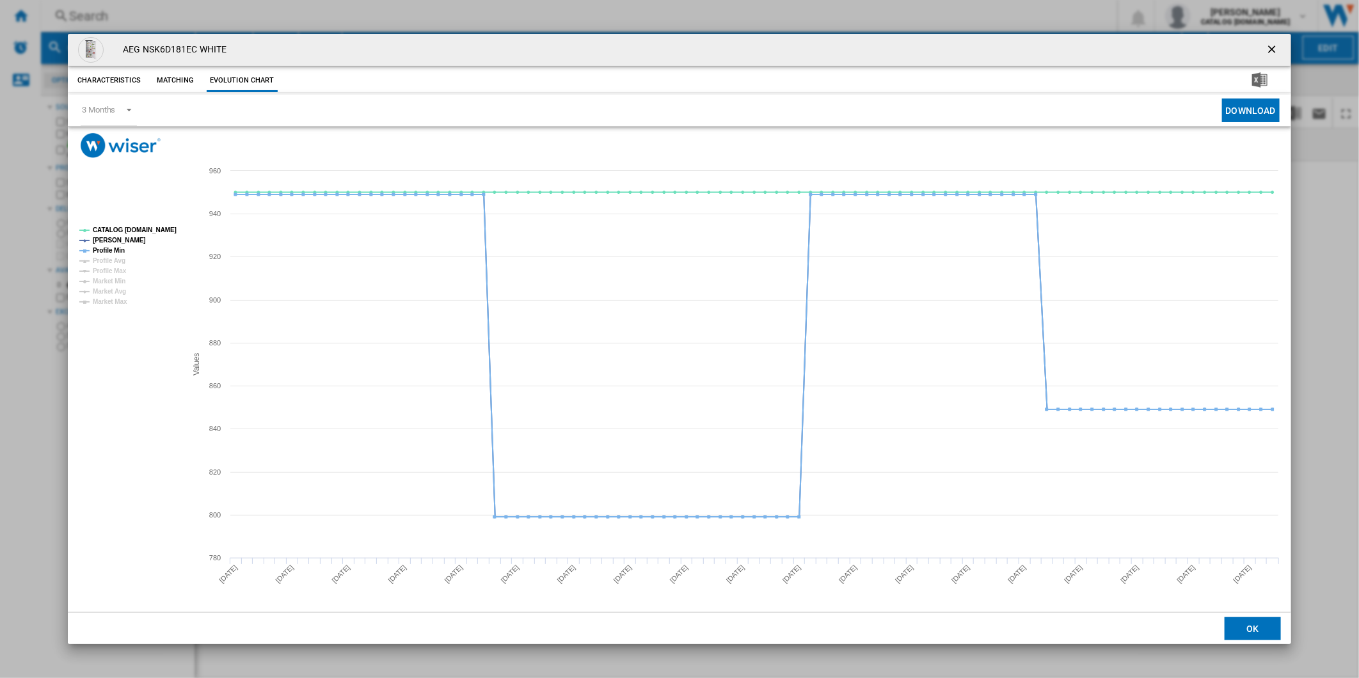
click at [113, 249] on tspan "Profile Min" at bounding box center [109, 250] width 32 height 7
click at [139, 229] on tspan "CATALOG [DOMAIN_NAME]" at bounding box center [135, 229] width 84 height 7
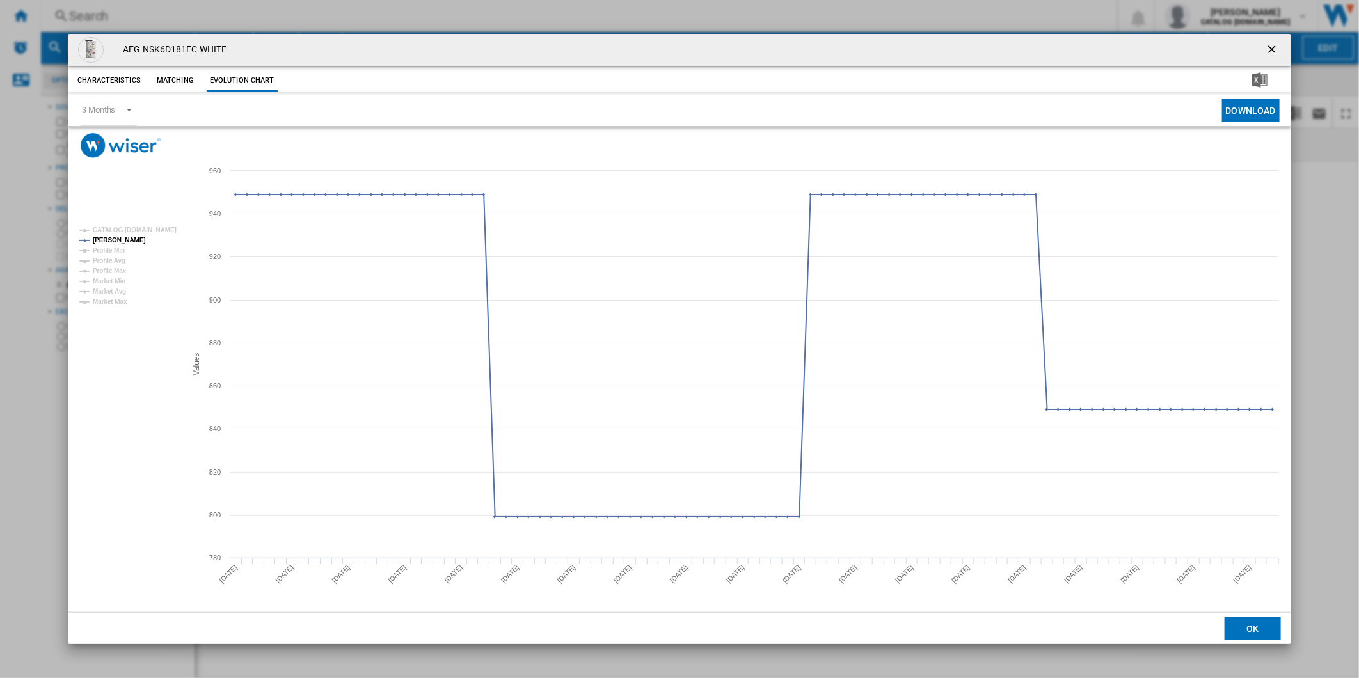
click at [1281, 46] on button "Product popup" at bounding box center [1273, 50] width 26 height 26
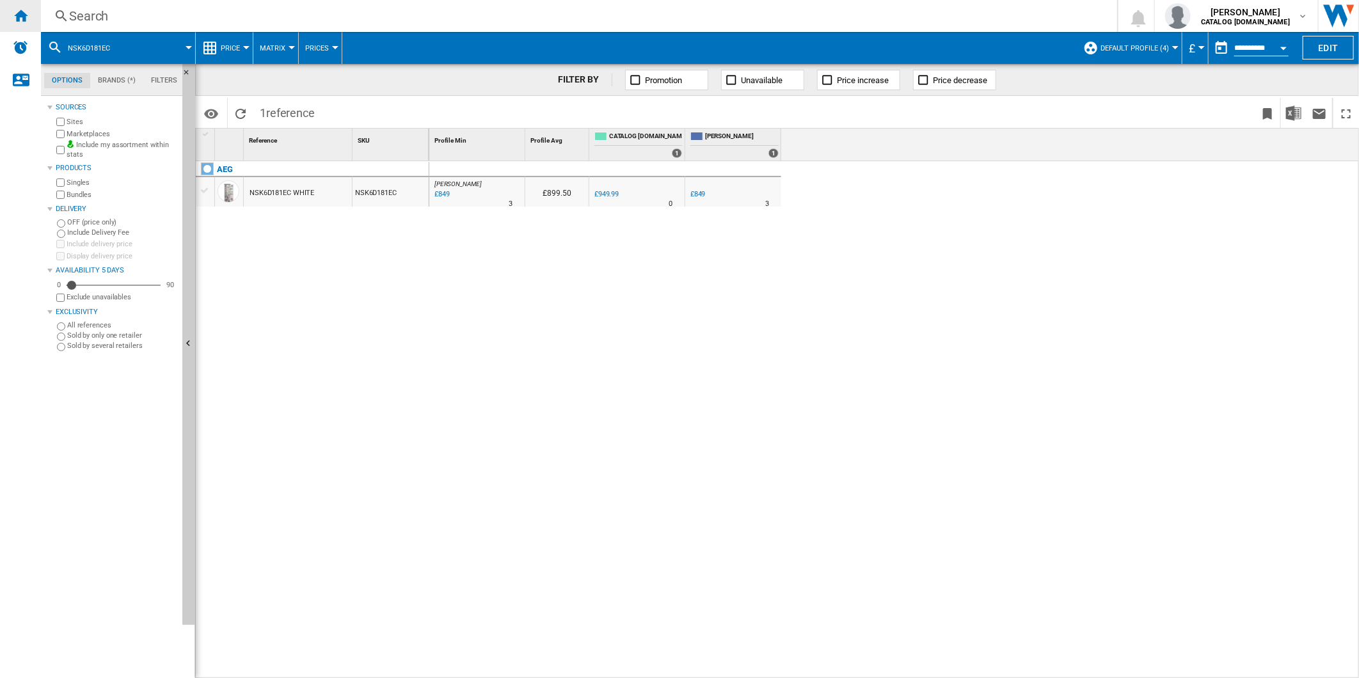
click at [23, 18] on ng-md-icon "Home" at bounding box center [20, 15] width 15 height 15
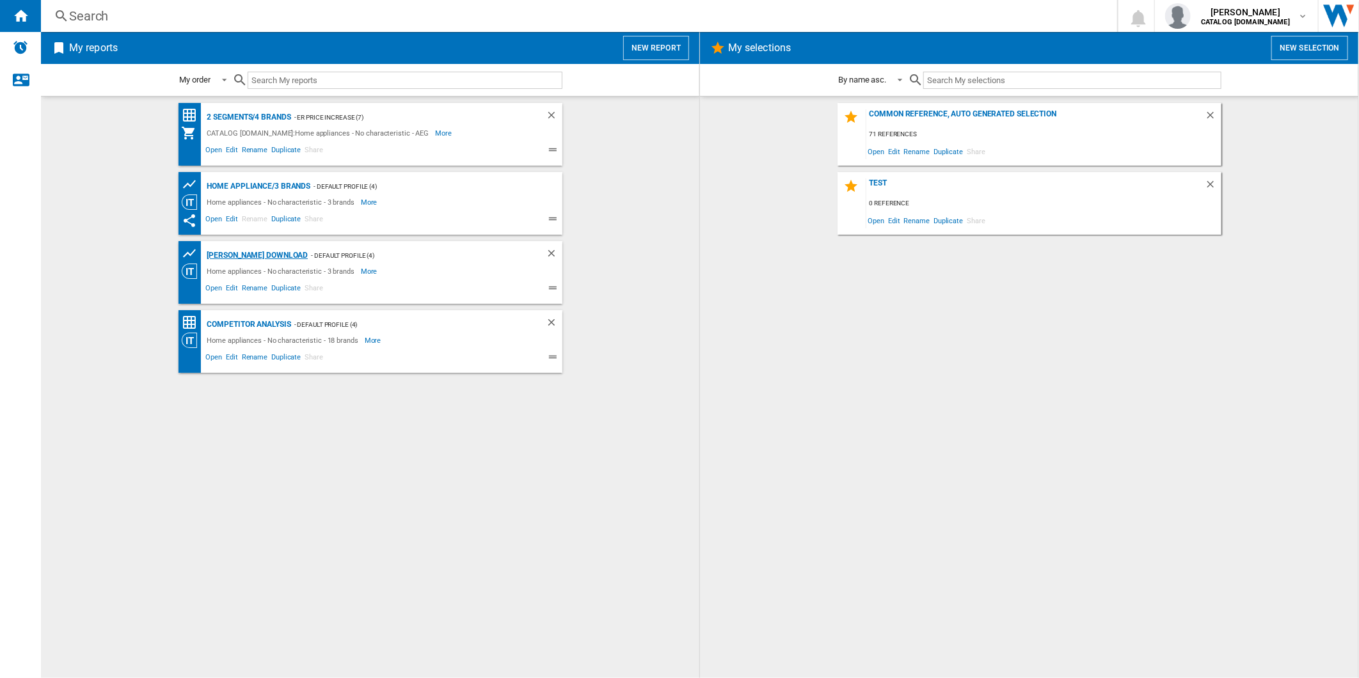
click at [241, 255] on div "[PERSON_NAME] Download" at bounding box center [256, 256] width 104 height 16
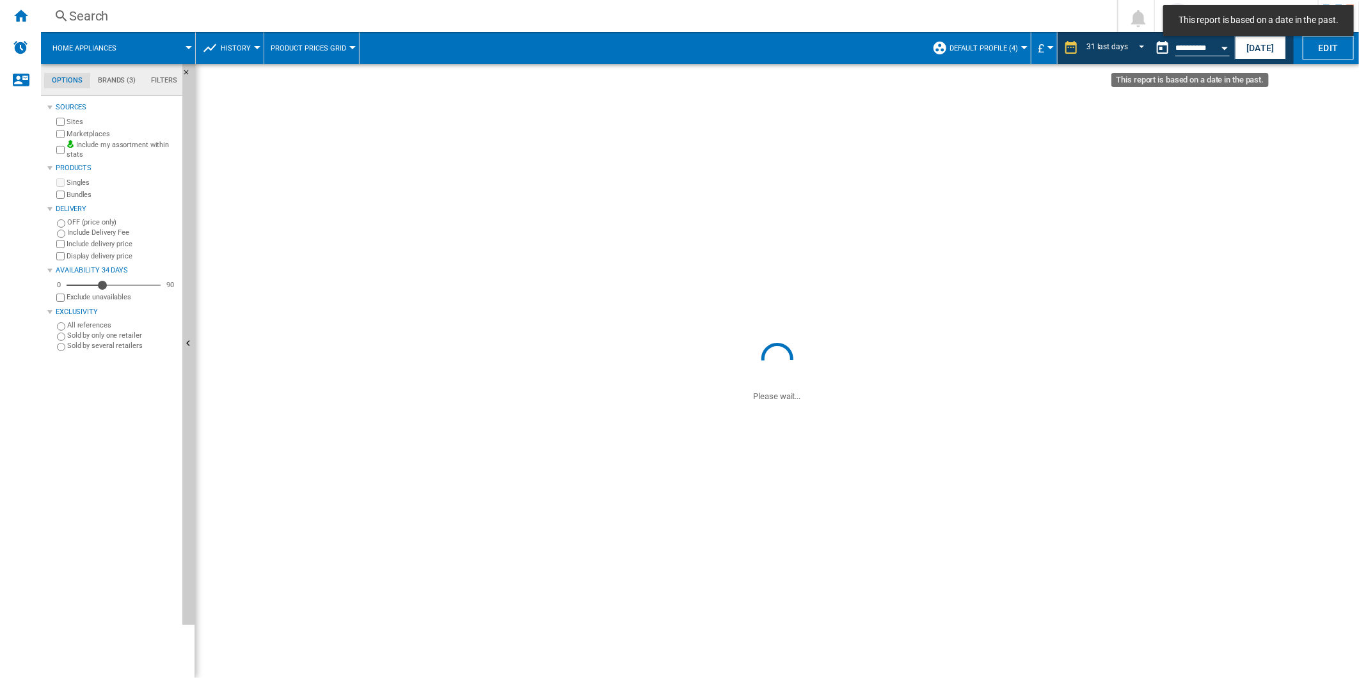
click at [1161, 48] on button "This report is based on a date in the past." at bounding box center [1163, 48] width 26 height 26
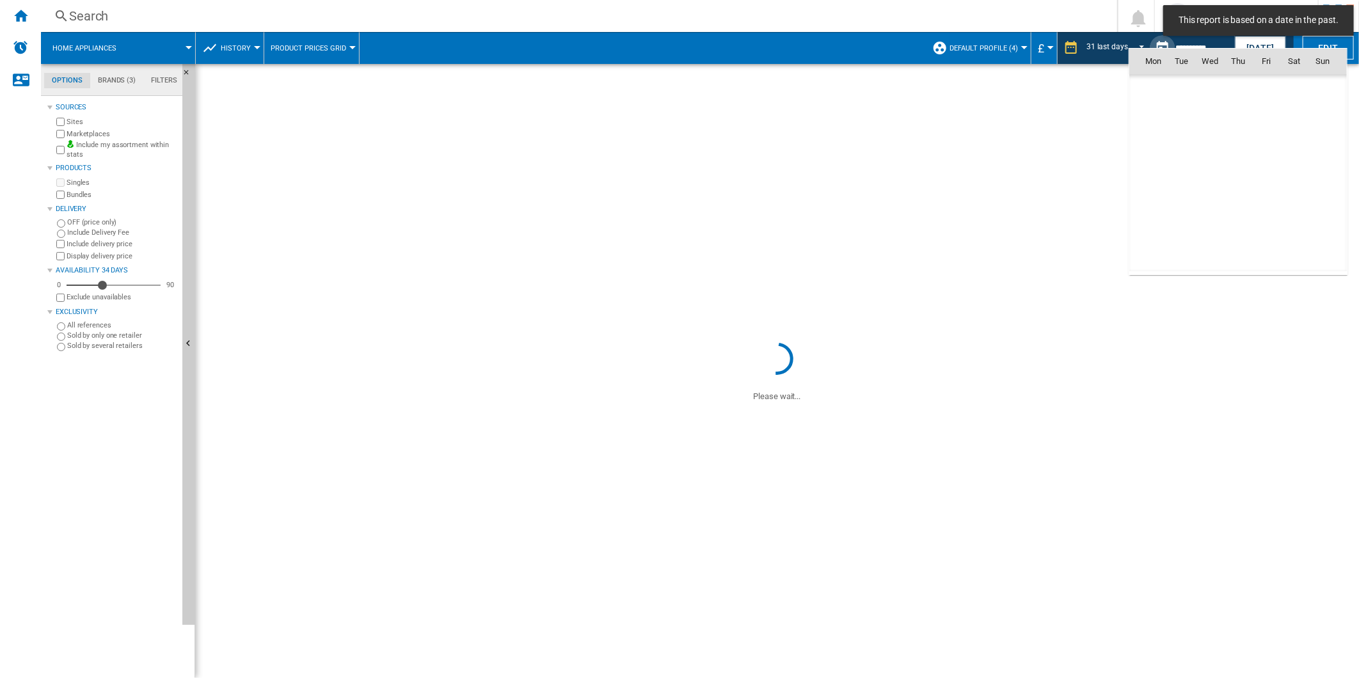
scroll to position [1865, 0]
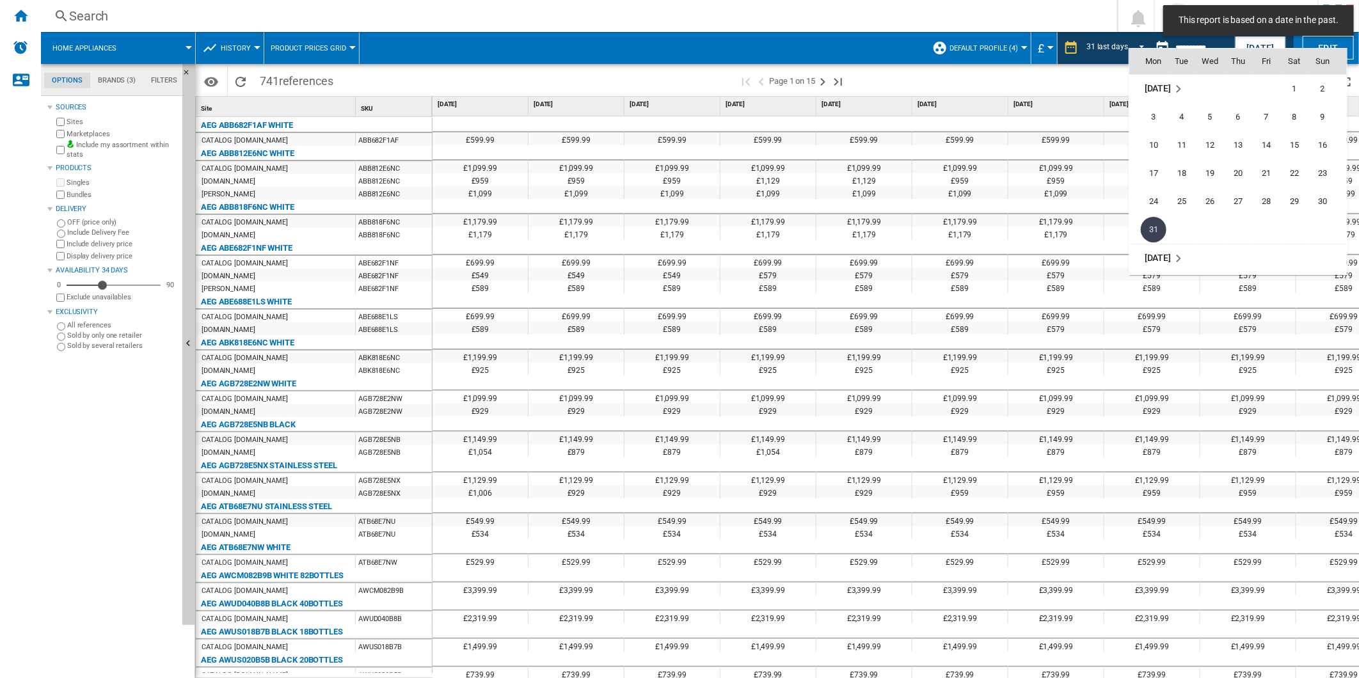
click at [1169, 253] on span "[DATE]" at bounding box center [1157, 258] width 26 height 10
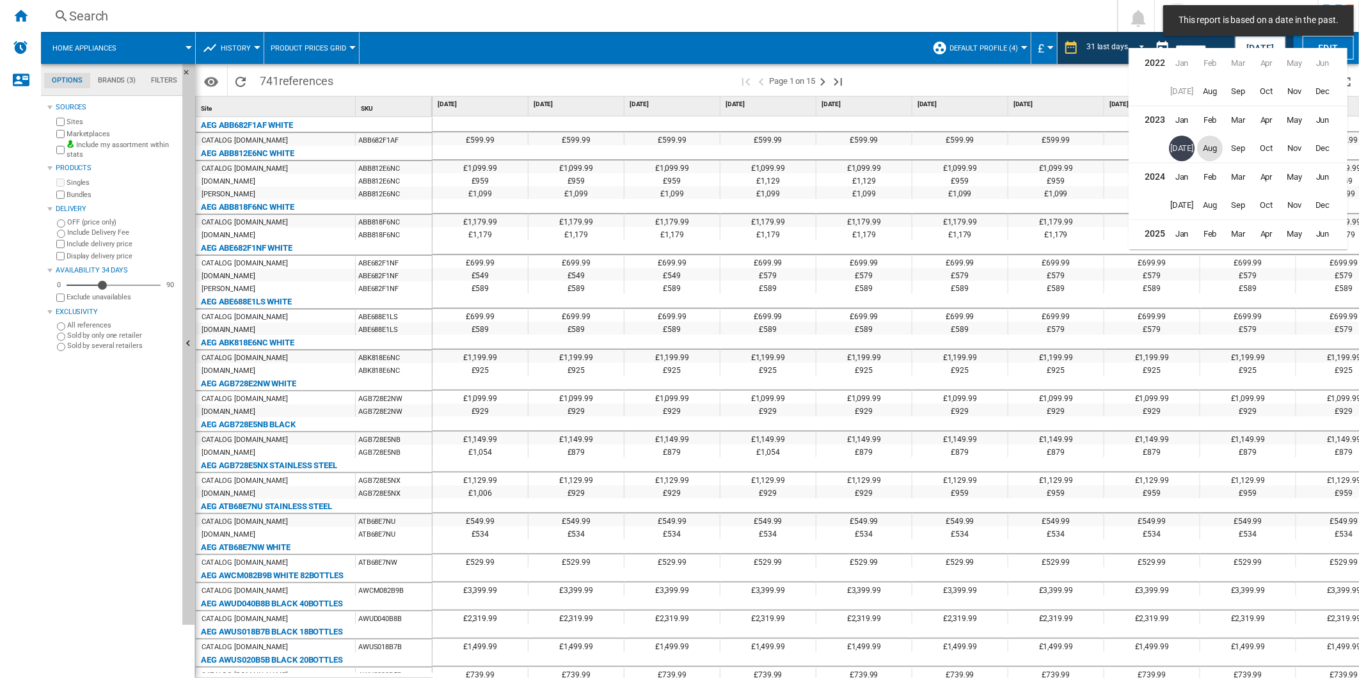
scroll to position [28, 0]
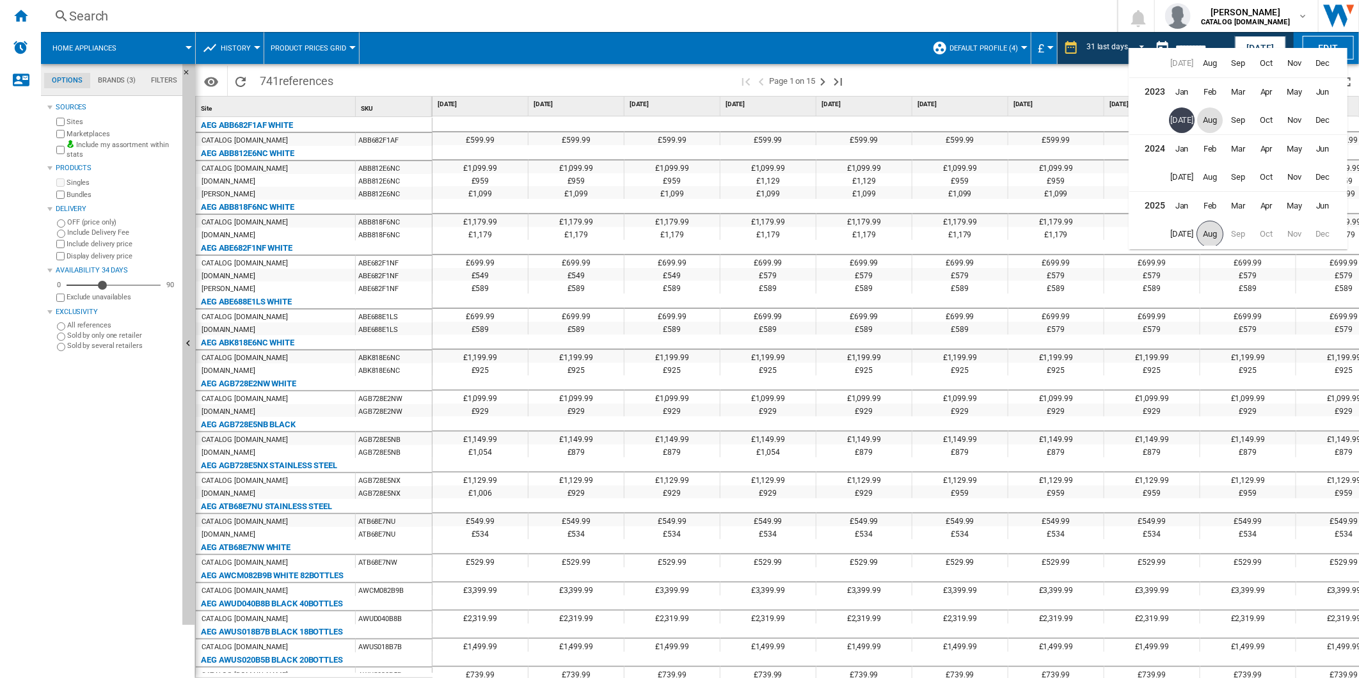
click at [1205, 244] on span "Aug" at bounding box center [1209, 234] width 27 height 27
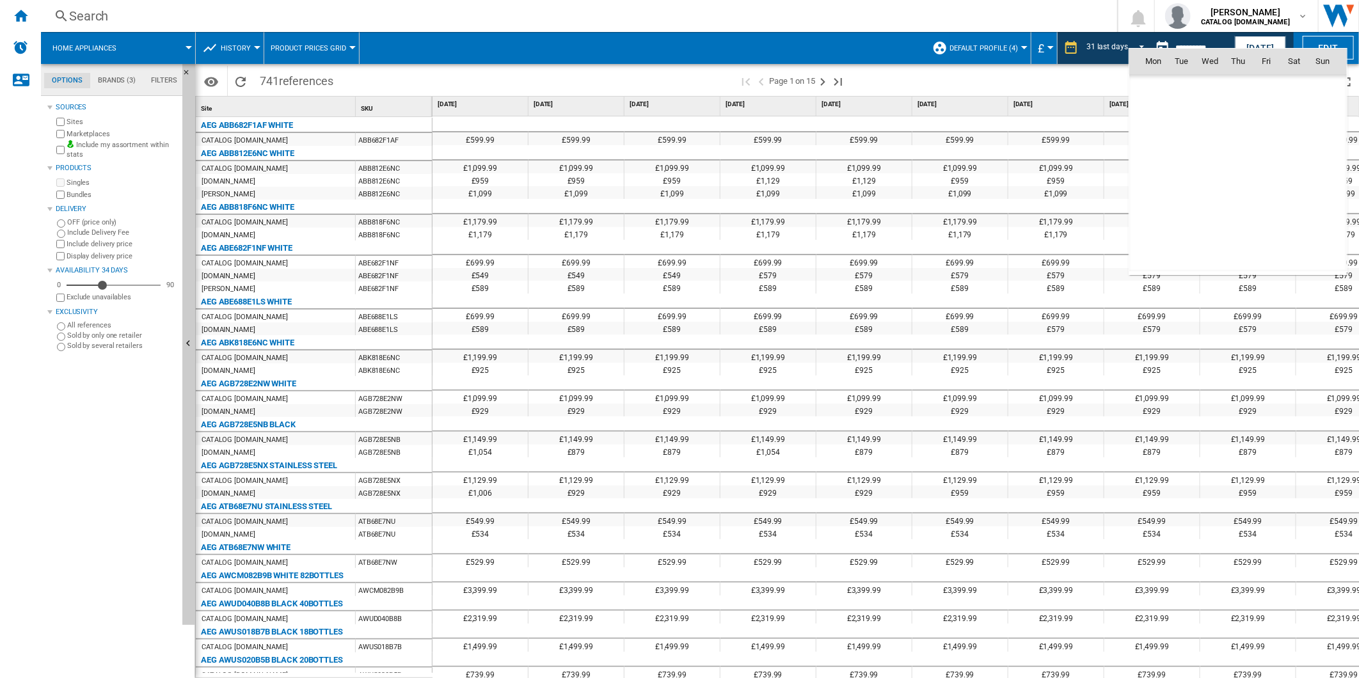
scroll to position [6103, 0]
drag, startPoint x: 1270, startPoint y: 88, endPoint x: 1128, endPoint y: 174, distance: 165.9
click at [1269, 88] on span "1" at bounding box center [1266, 89] width 26 height 26
type input "**********"
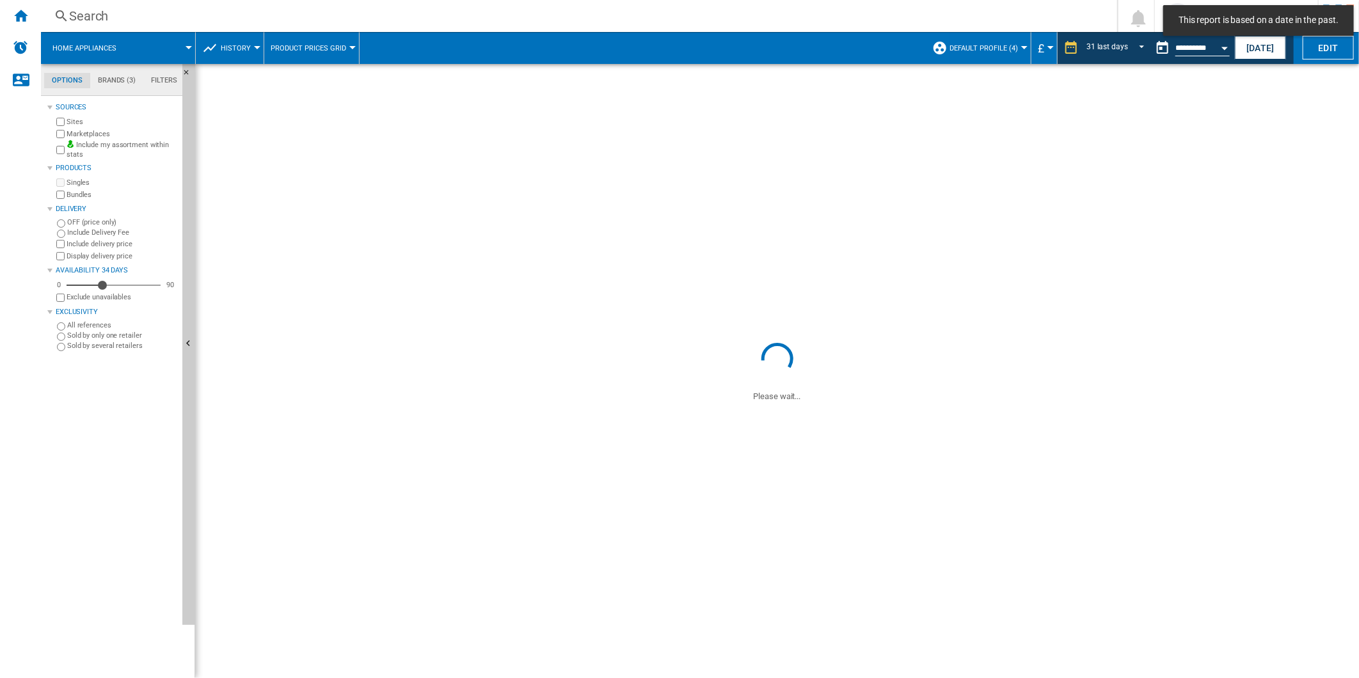
click at [97, 221] on label "OFF (price only)" at bounding box center [122, 223] width 110 height 10
drag, startPoint x: 1327, startPoint y: 43, endPoint x: 1283, endPoint y: 68, distance: 51.6
click at [1319, 45] on button "Edit" at bounding box center [1327, 48] width 51 height 24
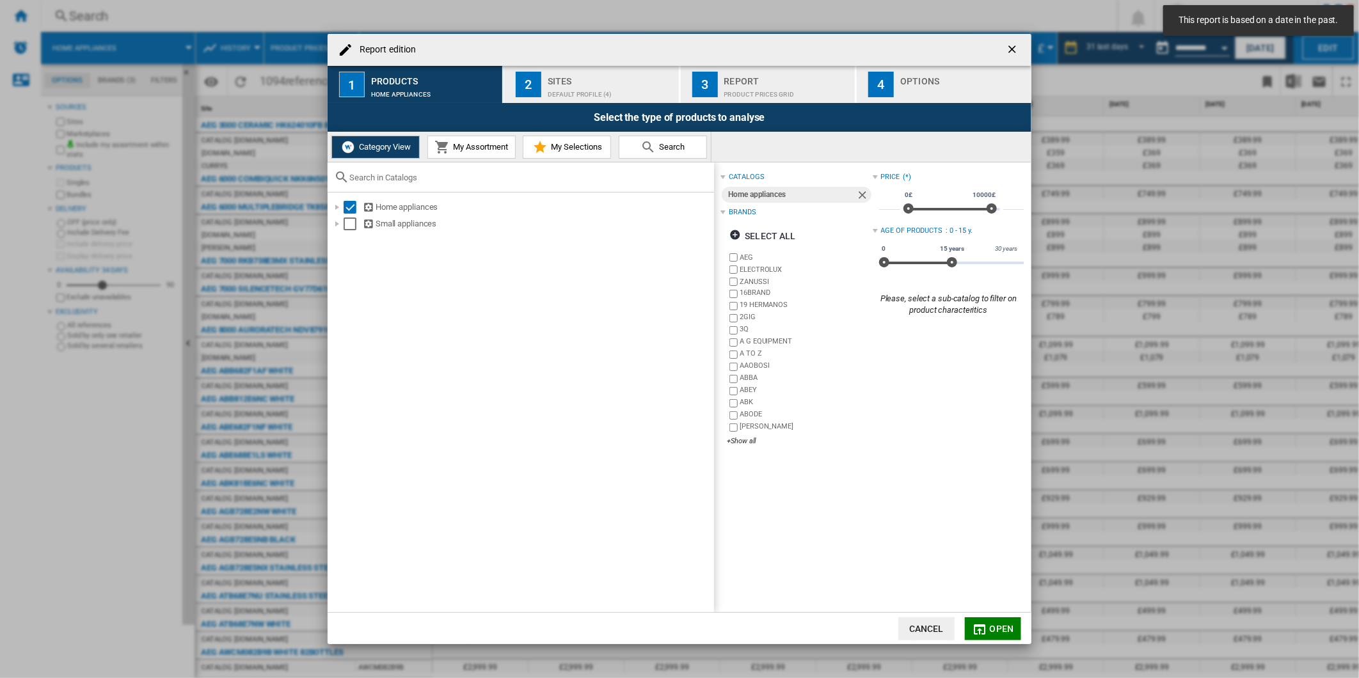
click at [734, 208] on div "Brands" at bounding box center [742, 212] width 27 height 10
click at [733, 213] on div "Brands" at bounding box center [742, 212] width 27 height 10
click at [736, 234] on ng-md-icon "Report edition ..." at bounding box center [736, 236] width 15 height 15
click at [743, 438] on div "+Show all" at bounding box center [799, 441] width 145 height 10
click at [739, 237] on ng-md-icon "Report edition ..." at bounding box center [736, 236] width 15 height 15
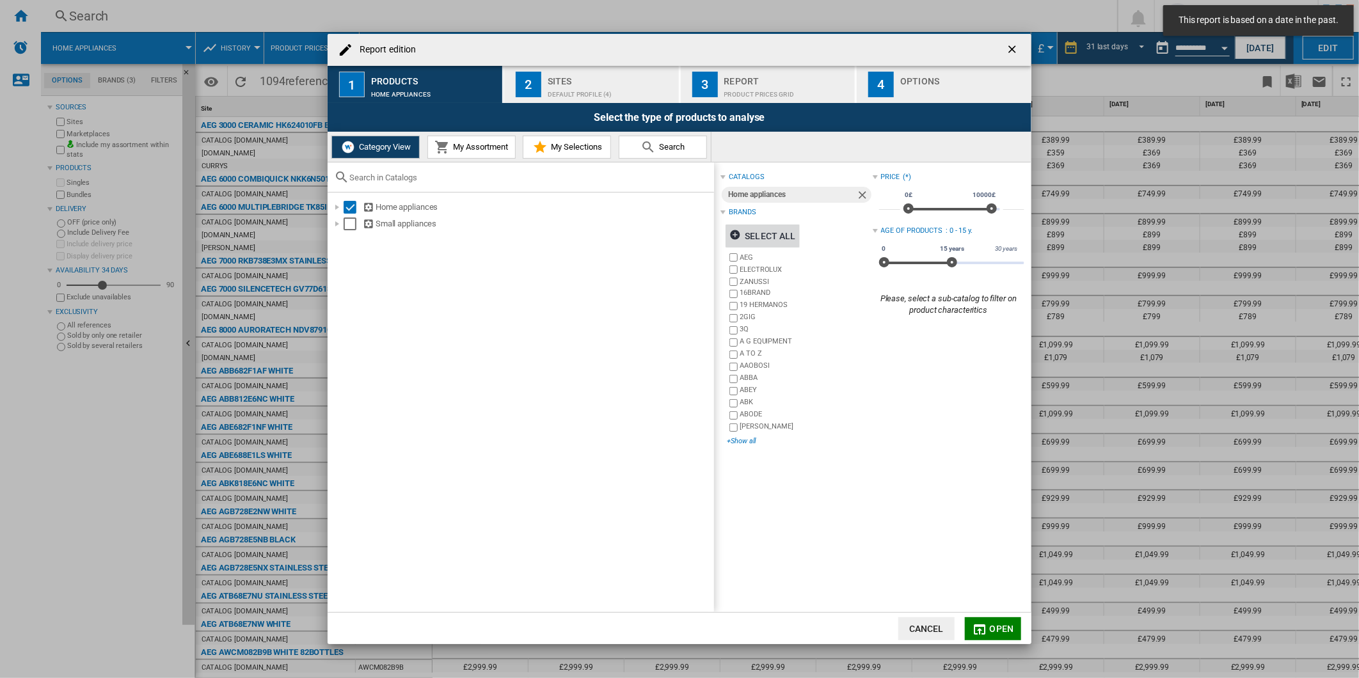
click at [742, 439] on div "+Show all" at bounding box center [799, 441] width 145 height 10
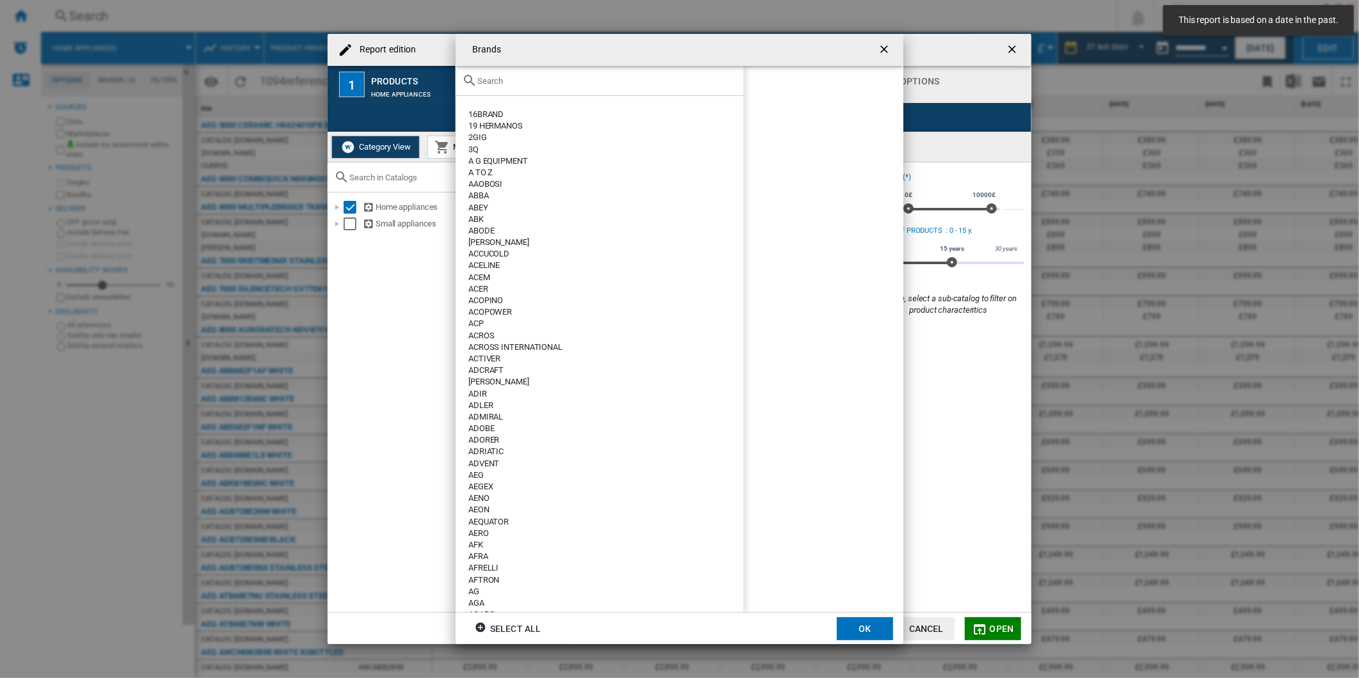
click at [507, 84] on input "Brands 16BRAND ..." at bounding box center [607, 81] width 260 height 10
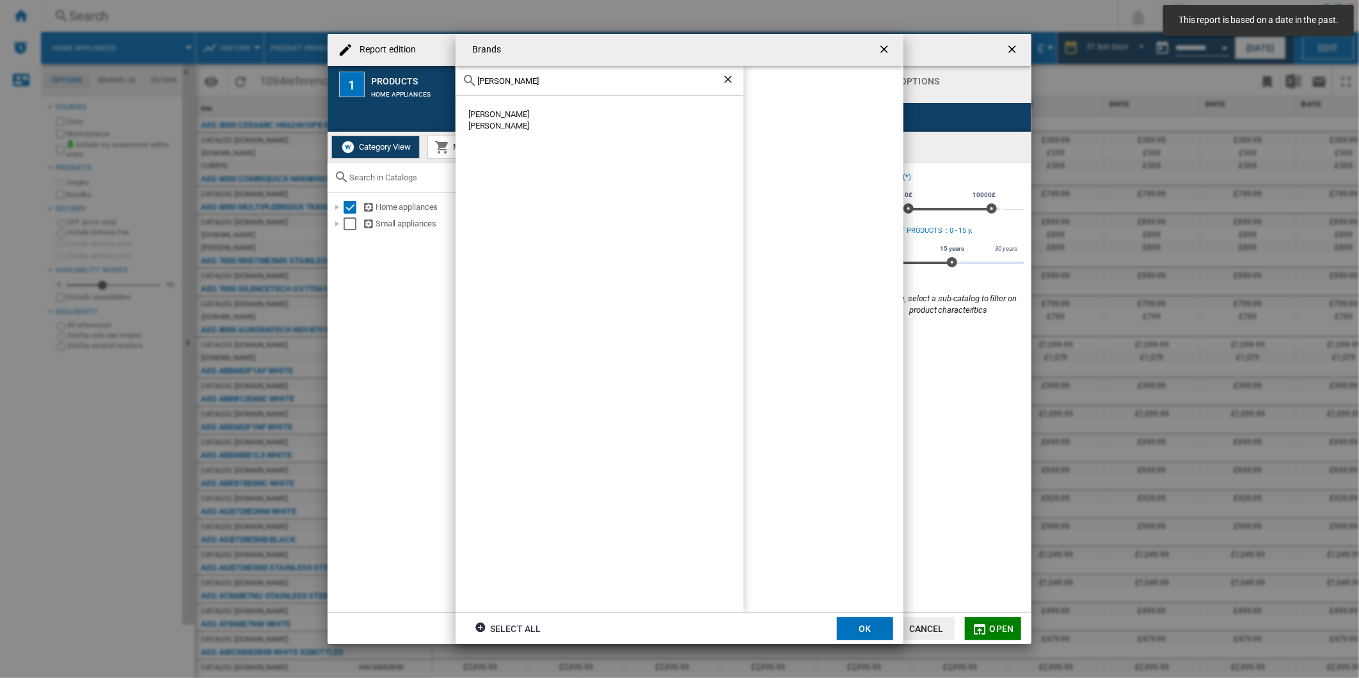
click at [509, 111] on div "[PERSON_NAME]" at bounding box center [605, 115] width 275 height 12
click at [862, 635] on button "OK" at bounding box center [865, 628] width 56 height 23
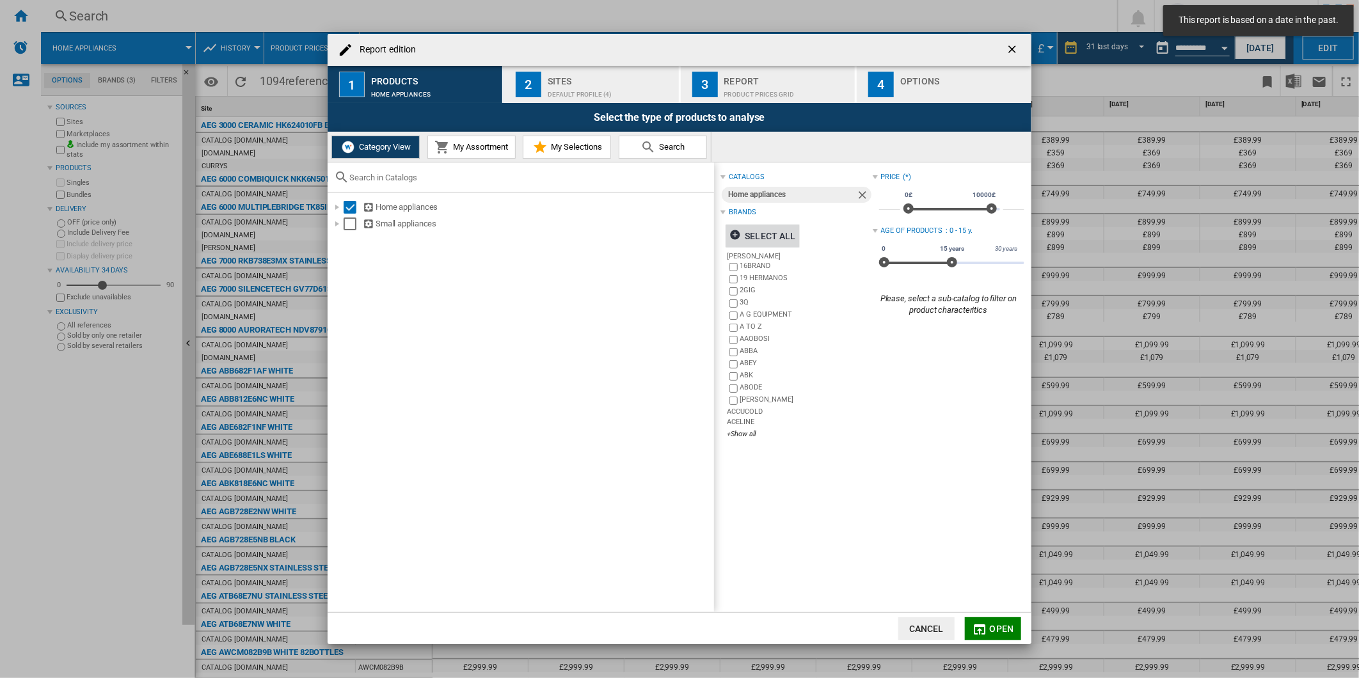
click at [741, 84] on div "Product prices grid" at bounding box center [787, 90] width 126 height 13
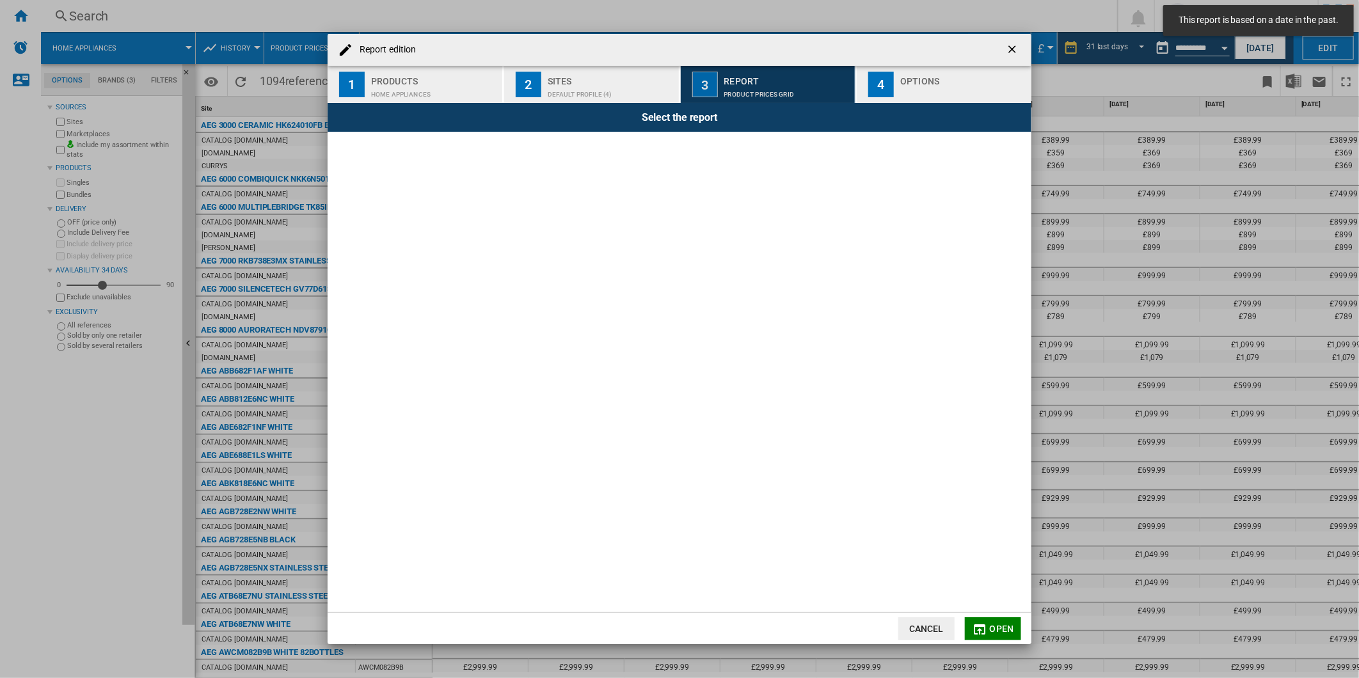
click at [905, 85] on div "Report edition ..." at bounding box center [963, 90] width 126 height 13
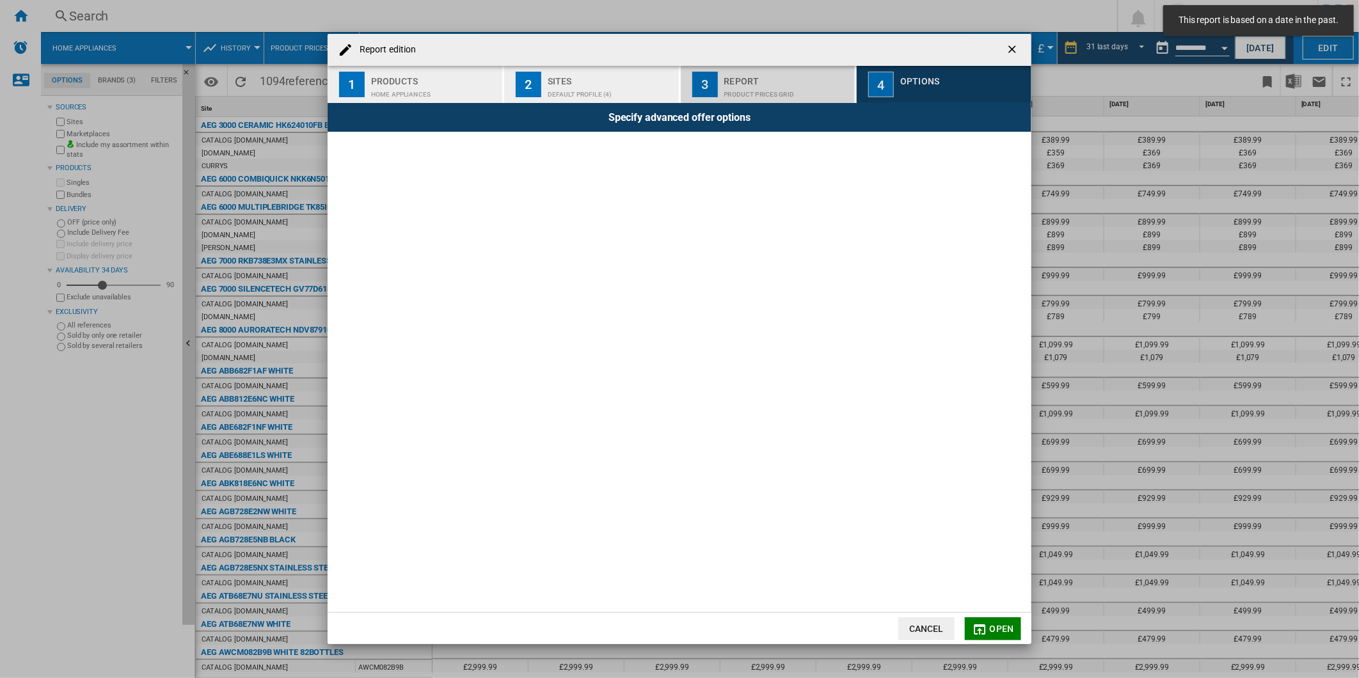
click at [580, 83] on div "Sites" at bounding box center [611, 77] width 126 height 13
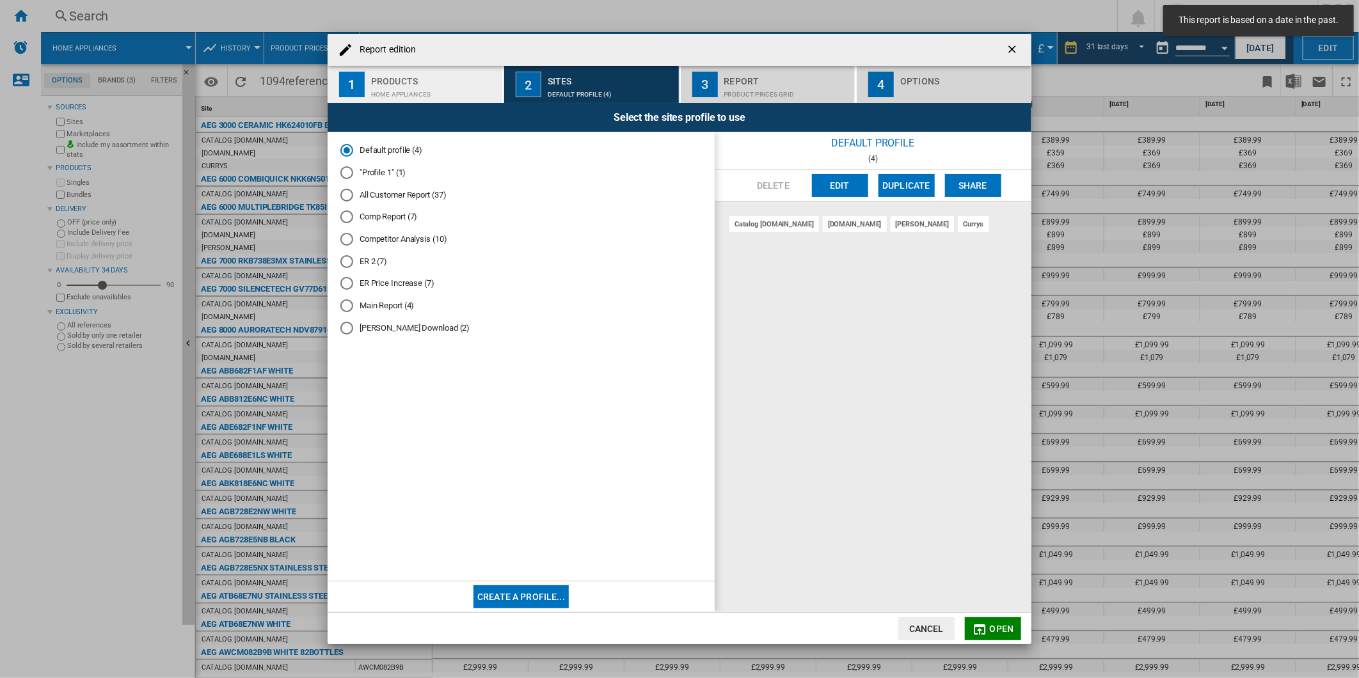
click at [834, 177] on button "Edit" at bounding box center [840, 185] width 56 height 23
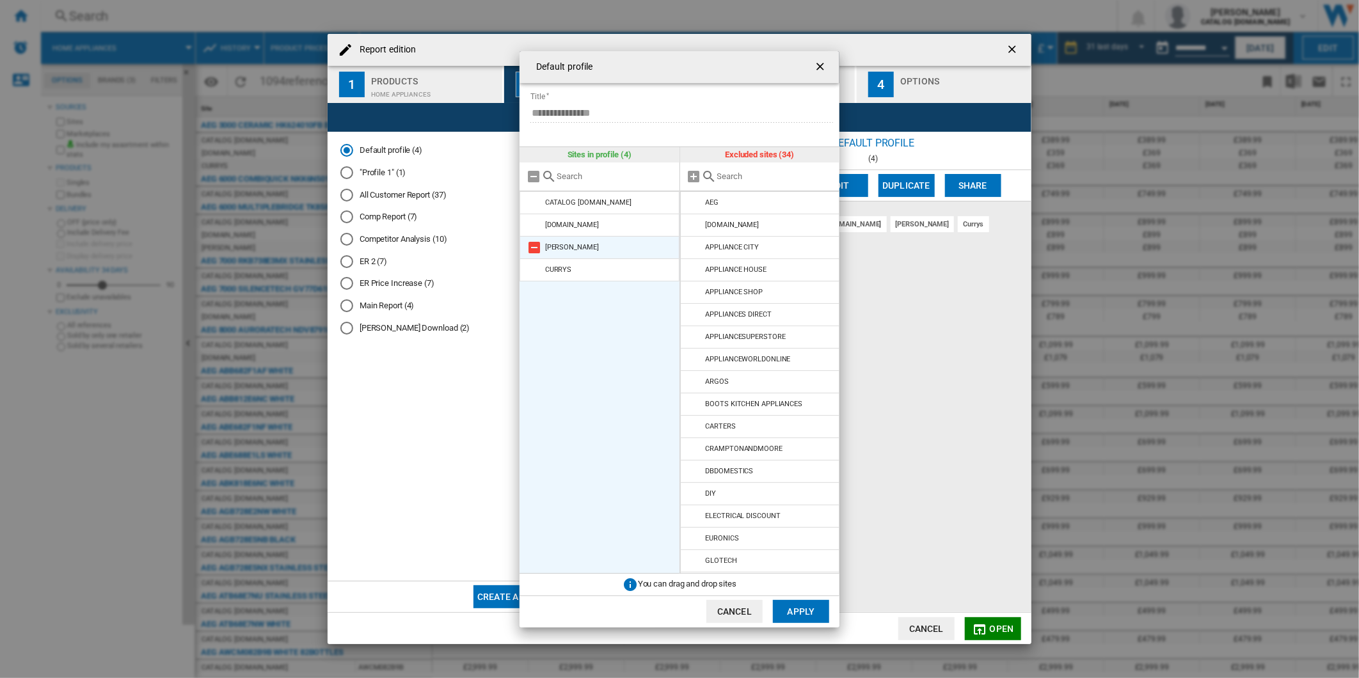
click at [535, 221] on md-icon at bounding box center [534, 225] width 15 height 15
click at [534, 248] on md-icon at bounding box center [534, 247] width 15 height 15
click at [786, 605] on button "Apply" at bounding box center [801, 611] width 56 height 23
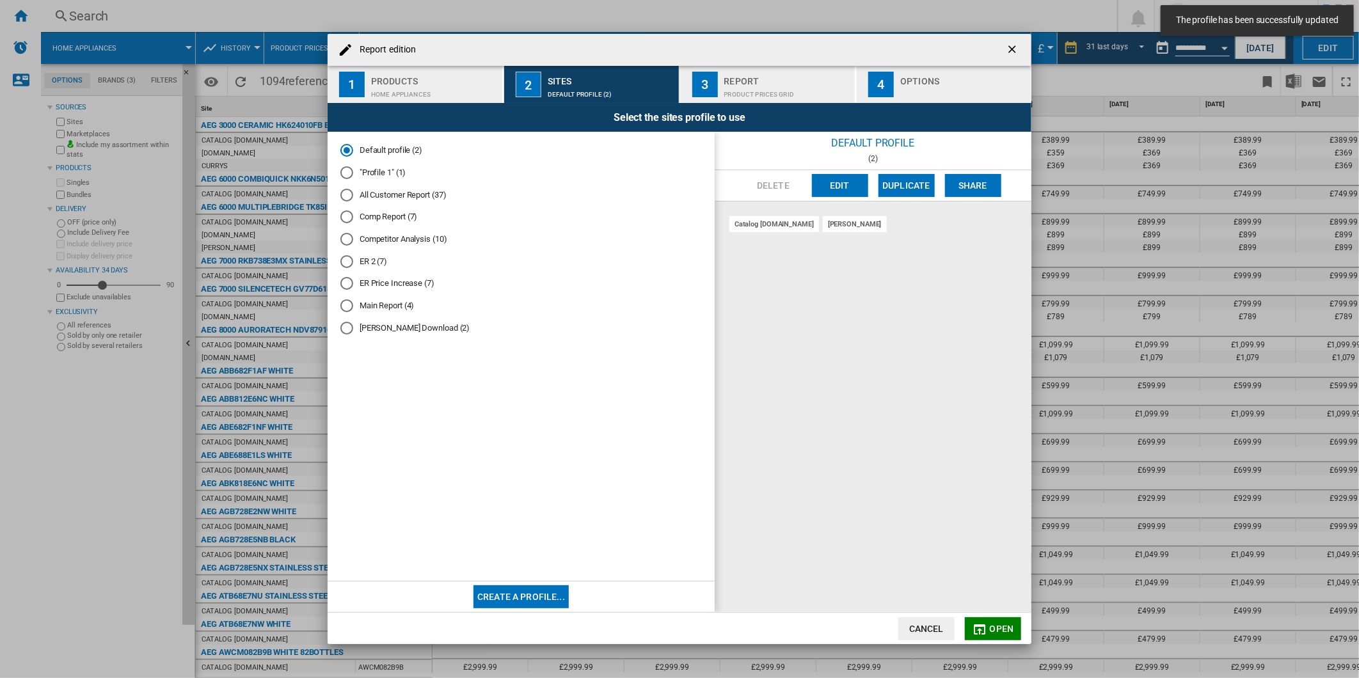
click at [974, 631] on md-icon "Report edition ..." at bounding box center [979, 629] width 15 height 15
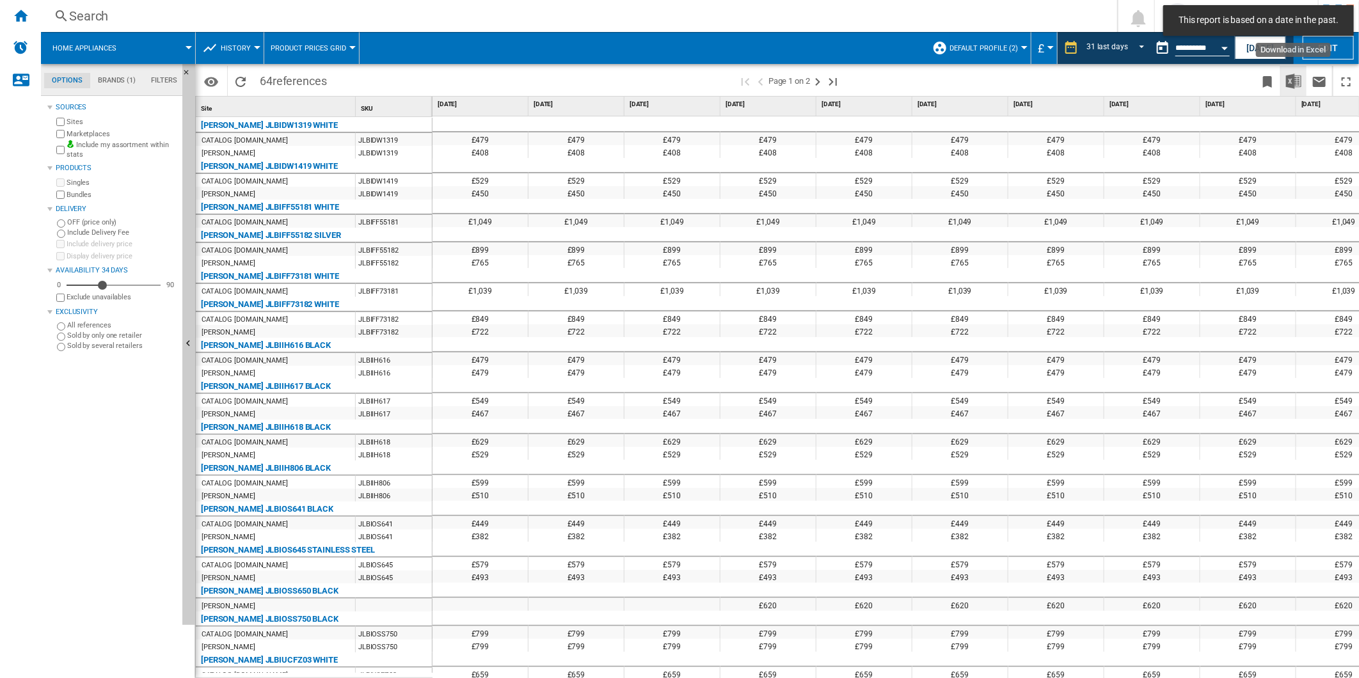
click at [1288, 80] on img "Download in Excel" at bounding box center [1293, 81] width 15 height 15
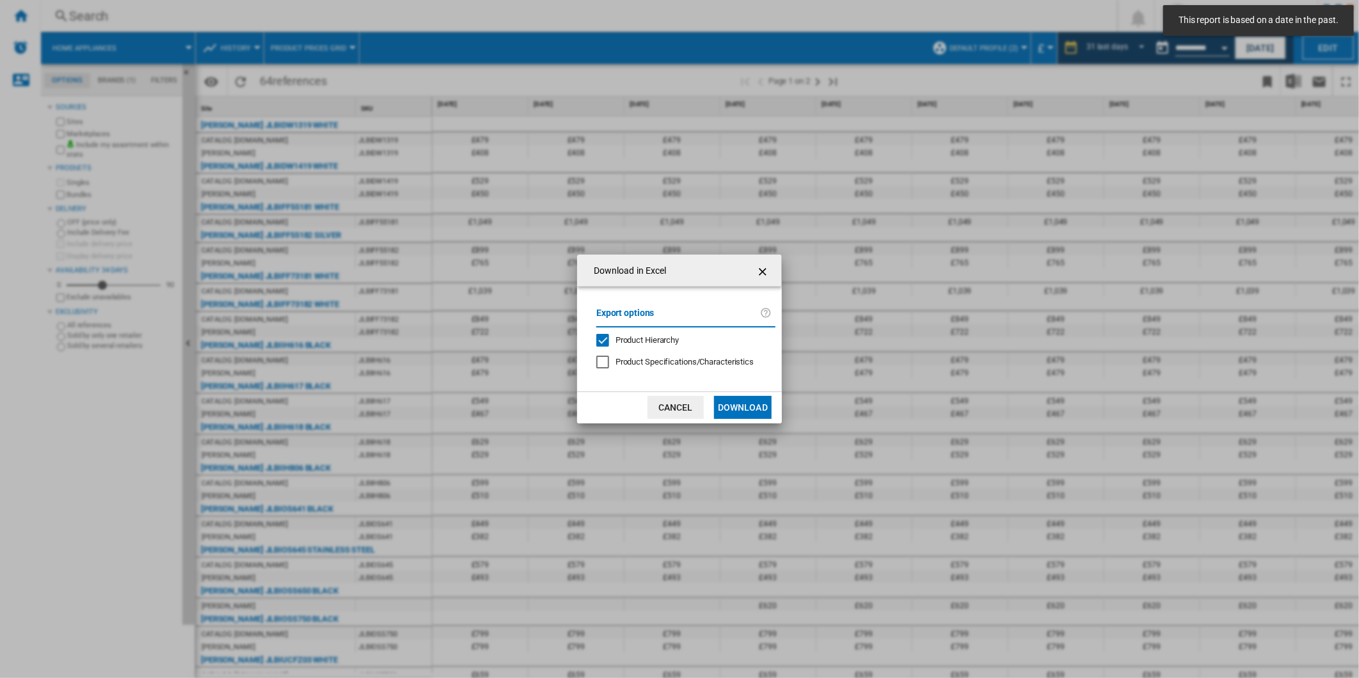
click at [640, 338] on span "Product Hierarchy" at bounding box center [646, 340] width 63 height 10
drag, startPoint x: 640, startPoint y: 337, endPoint x: 736, endPoint y: 408, distance: 118.9
click at [736, 411] on button "Download" at bounding box center [743, 407] width 58 height 23
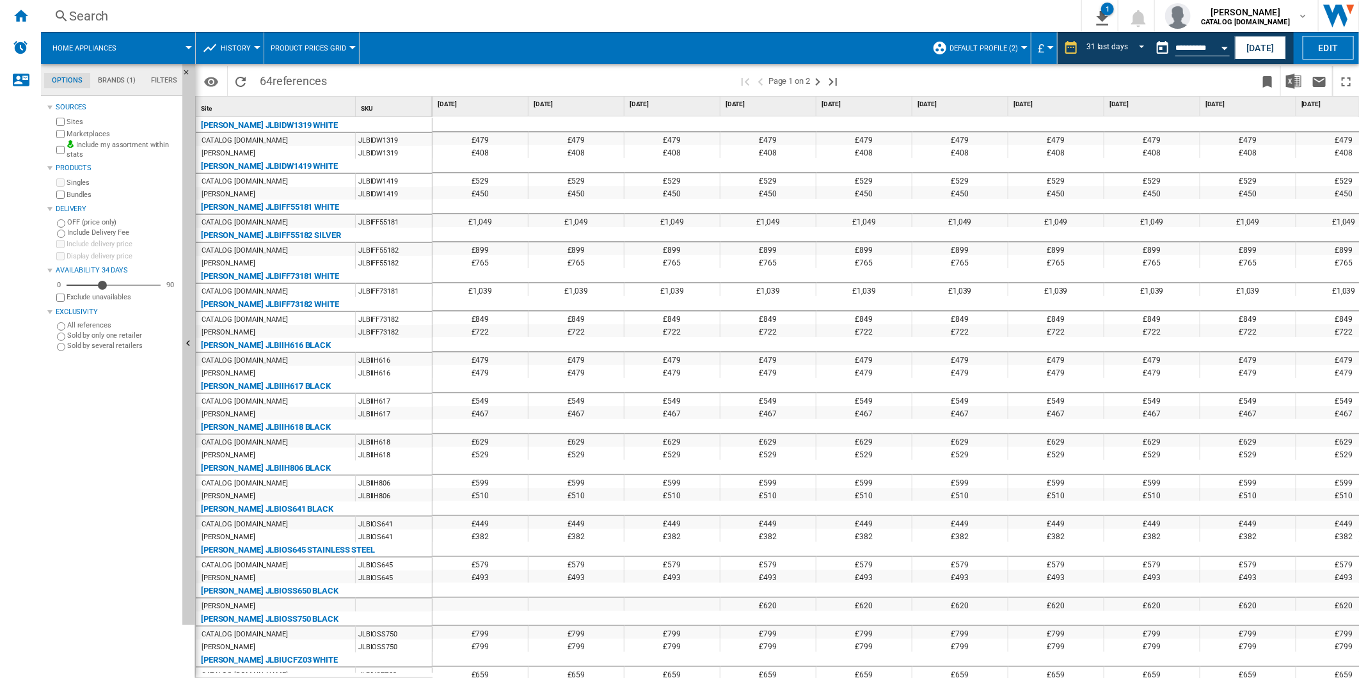
click at [219, 18] on div "Search" at bounding box center [558, 16] width 979 height 18
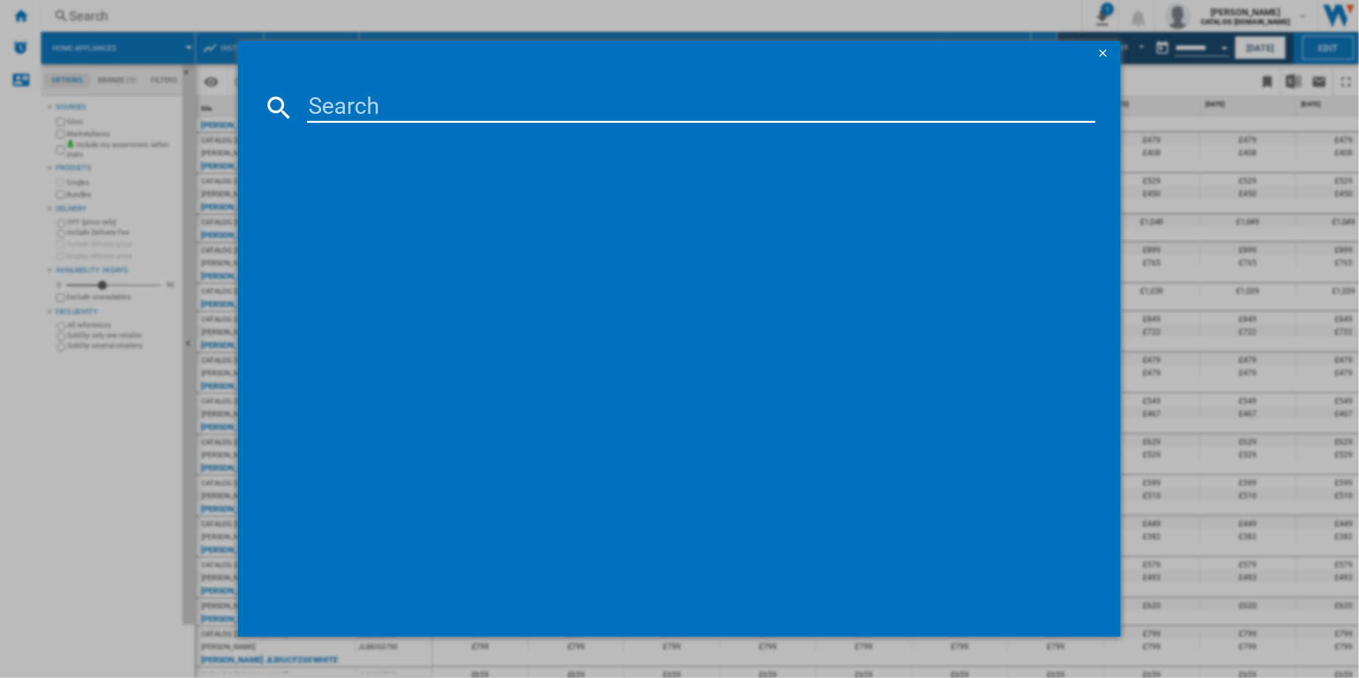
click at [418, 107] on input at bounding box center [701, 107] width 789 height 31
type input "JLDWW1403"
click at [1104, 53] on ng-md-icon "getI18NText('BUTTONS.CLOSE_DIALOG')" at bounding box center [1104, 54] width 15 height 15
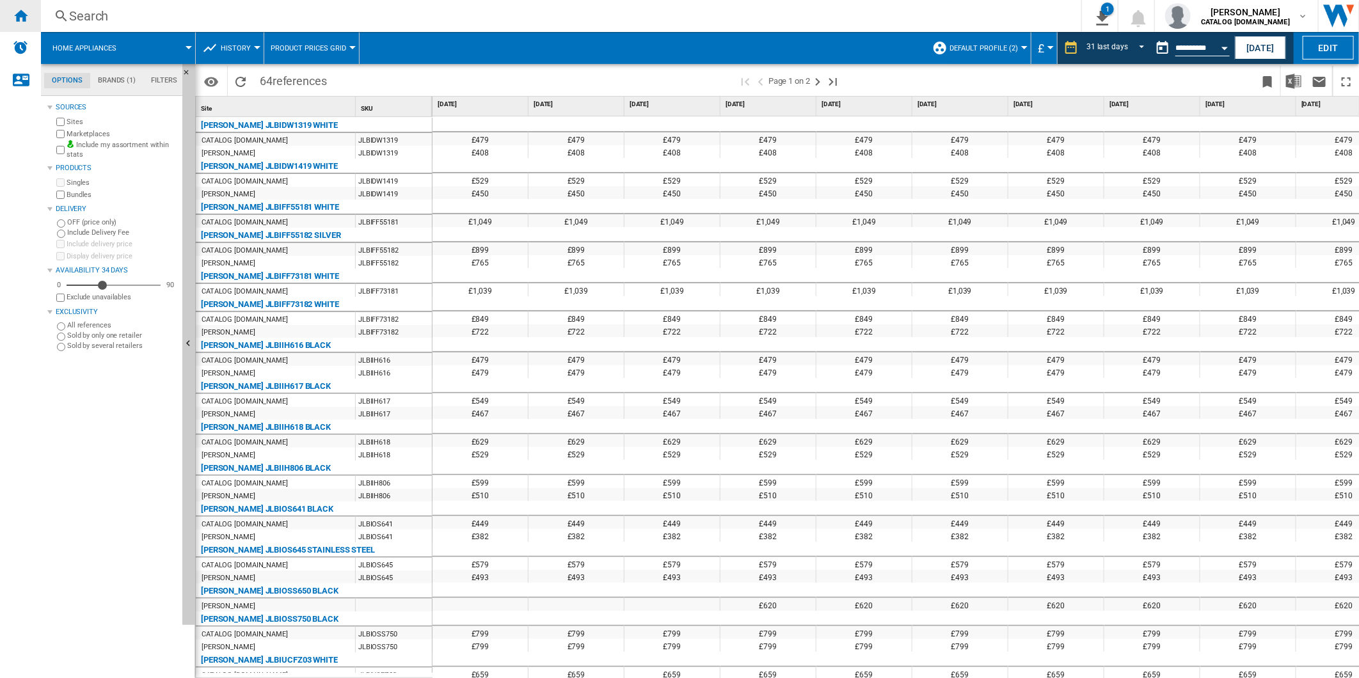
click at [29, 11] on div "Home" at bounding box center [20, 16] width 41 height 32
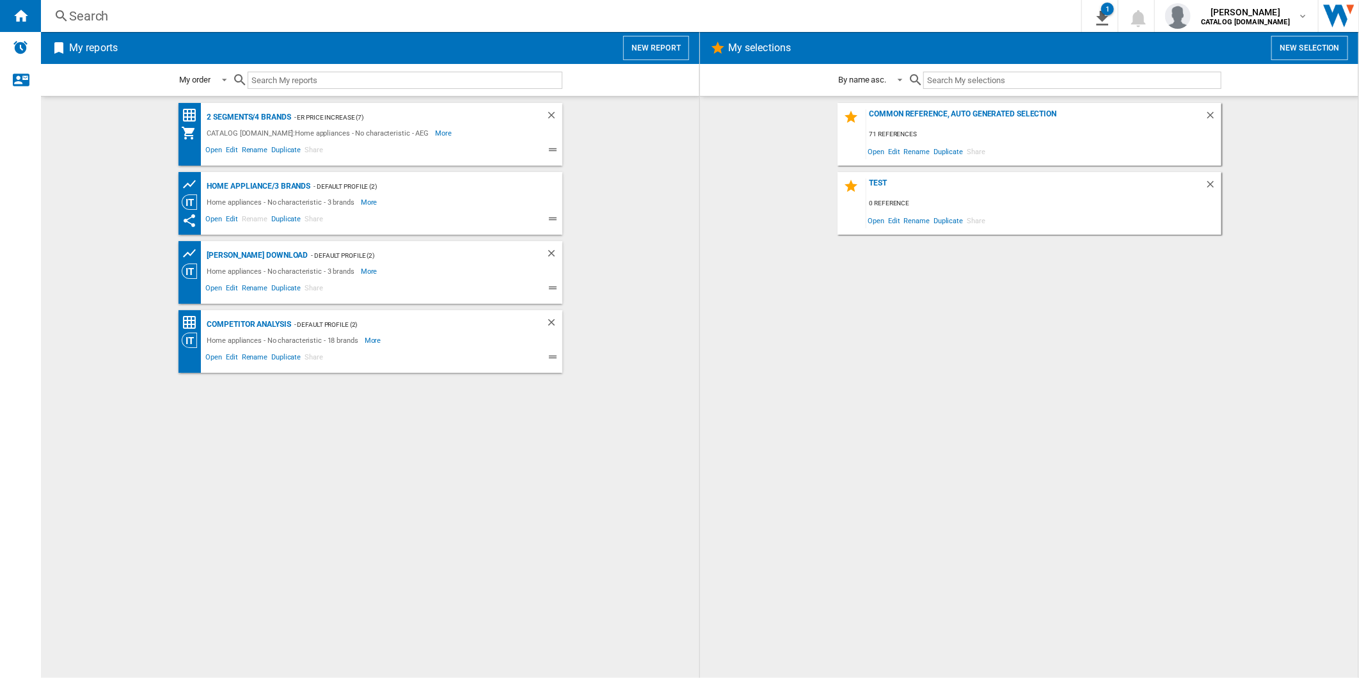
click at [517, 22] on div "Search" at bounding box center [558, 16] width 979 height 18
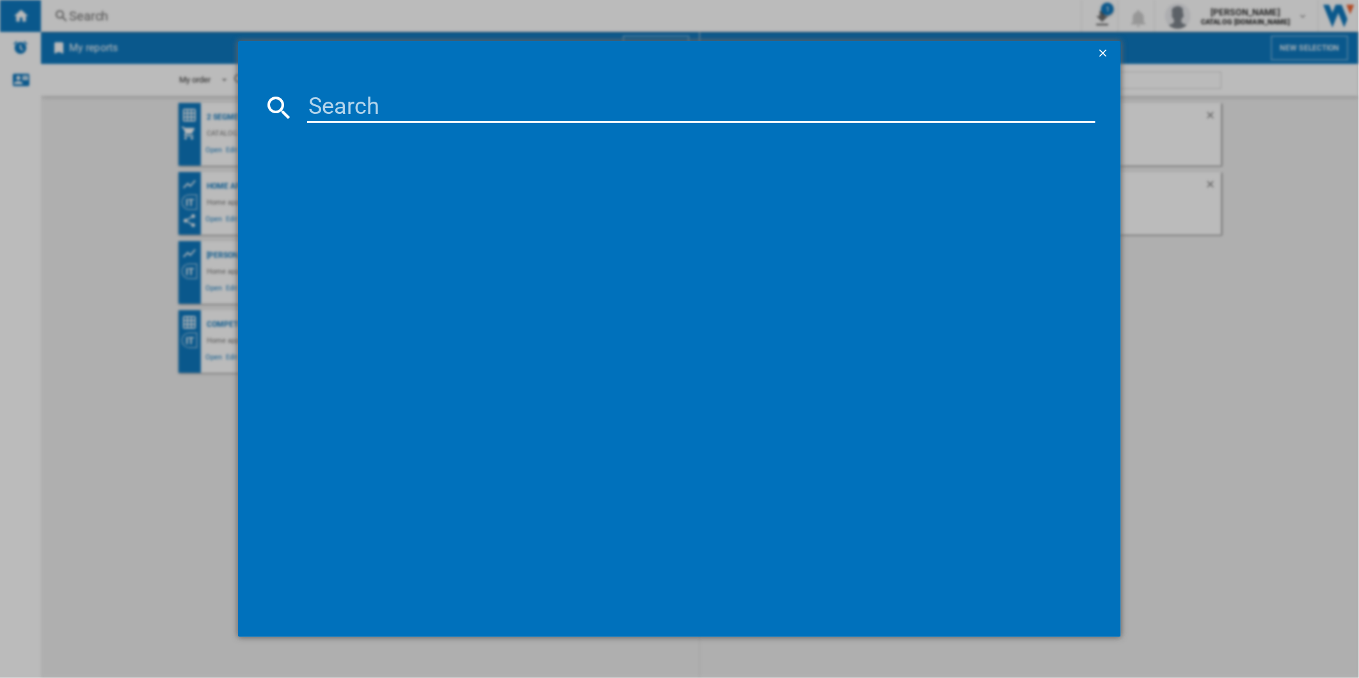
click at [512, 92] on input at bounding box center [701, 107] width 789 height 31
type input "JLDWW1403"
